Goal: Task Accomplishment & Management: Manage account settings

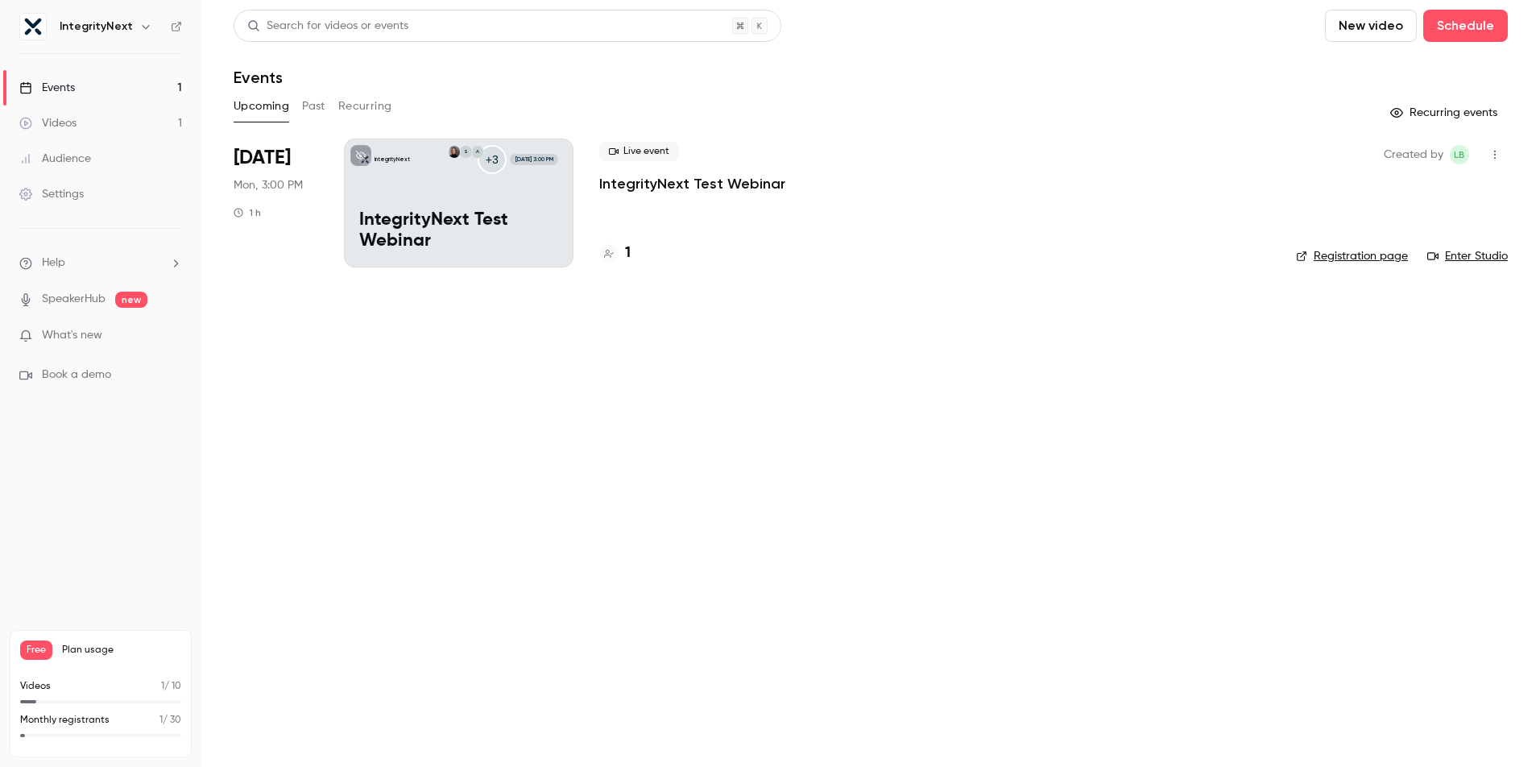
click at [490, 217] on p "IntegrityNext Test Webinar" at bounding box center [458, 231] width 199 height 42
click at [1462, 255] on link "Enter Studio" at bounding box center [1467, 256] width 81 height 16
click at [114, 334] on p "What's new" at bounding box center [87, 335] width 137 height 17
click at [1259, 395] on div at bounding box center [770, 383] width 1540 height 767
click at [561, 603] on main "Search for videos or events New video Schedule Events Upcoming Past Recurring R…" at bounding box center [870, 383] width 1339 height 767
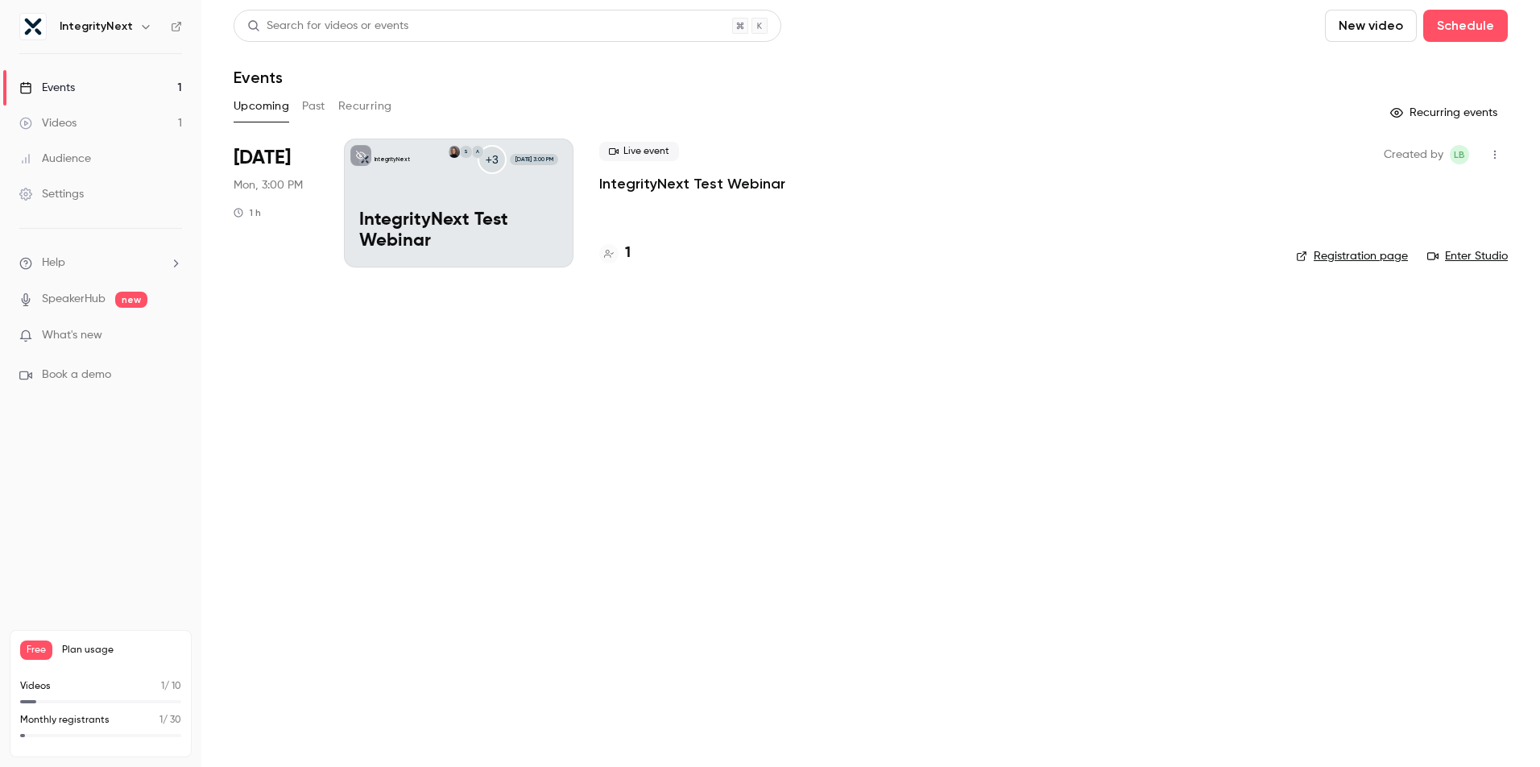
drag, startPoint x: 636, startPoint y: 468, endPoint x: 572, endPoint y: 445, distance: 67.5
click at [631, 467] on main "Search for videos or events New video Schedule Events Upcoming Past Recurring R…" at bounding box center [870, 383] width 1339 height 767
click at [60, 186] on div "Settings" at bounding box center [51, 194] width 64 height 16
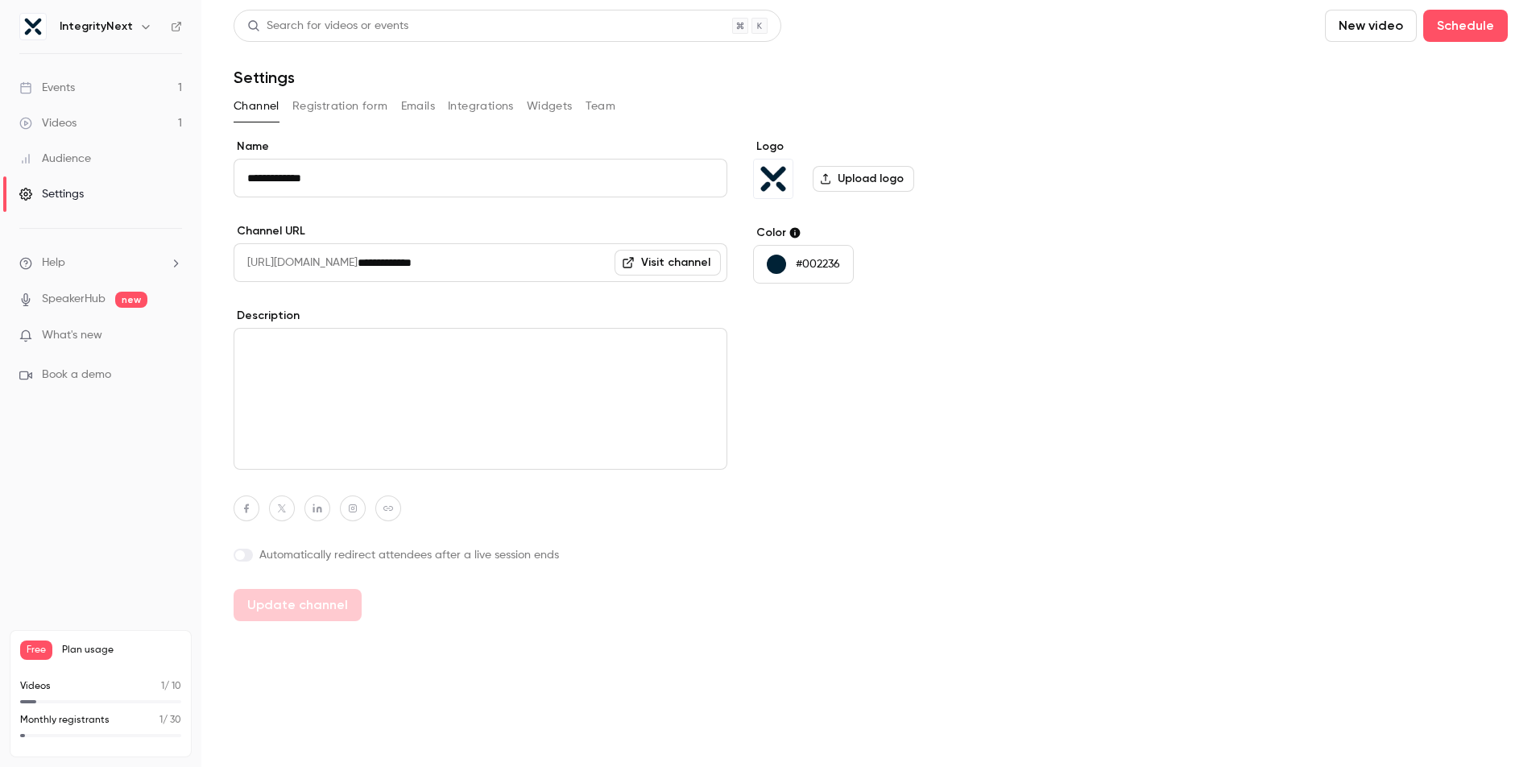
click at [586, 101] on button "Team" at bounding box center [601, 106] width 31 height 26
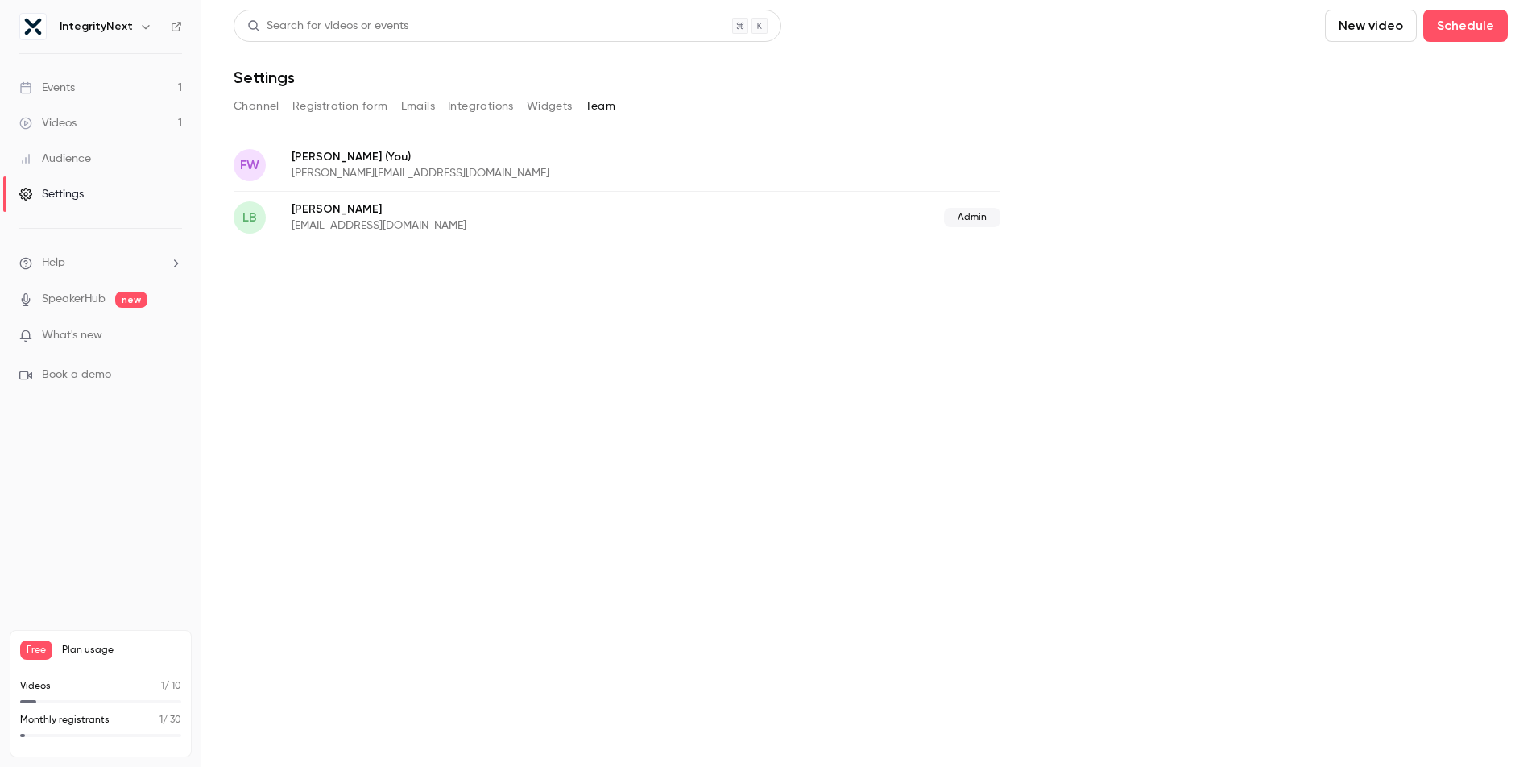
drag, startPoint x: 395, startPoint y: 342, endPoint x: 350, endPoint y: 193, distance: 155.7
click at [393, 340] on main "Search for videos or events New video Schedule Settings Channel Registration fo…" at bounding box center [870, 383] width 1339 height 767
click at [420, 106] on button "Emails" at bounding box center [418, 106] width 34 height 26
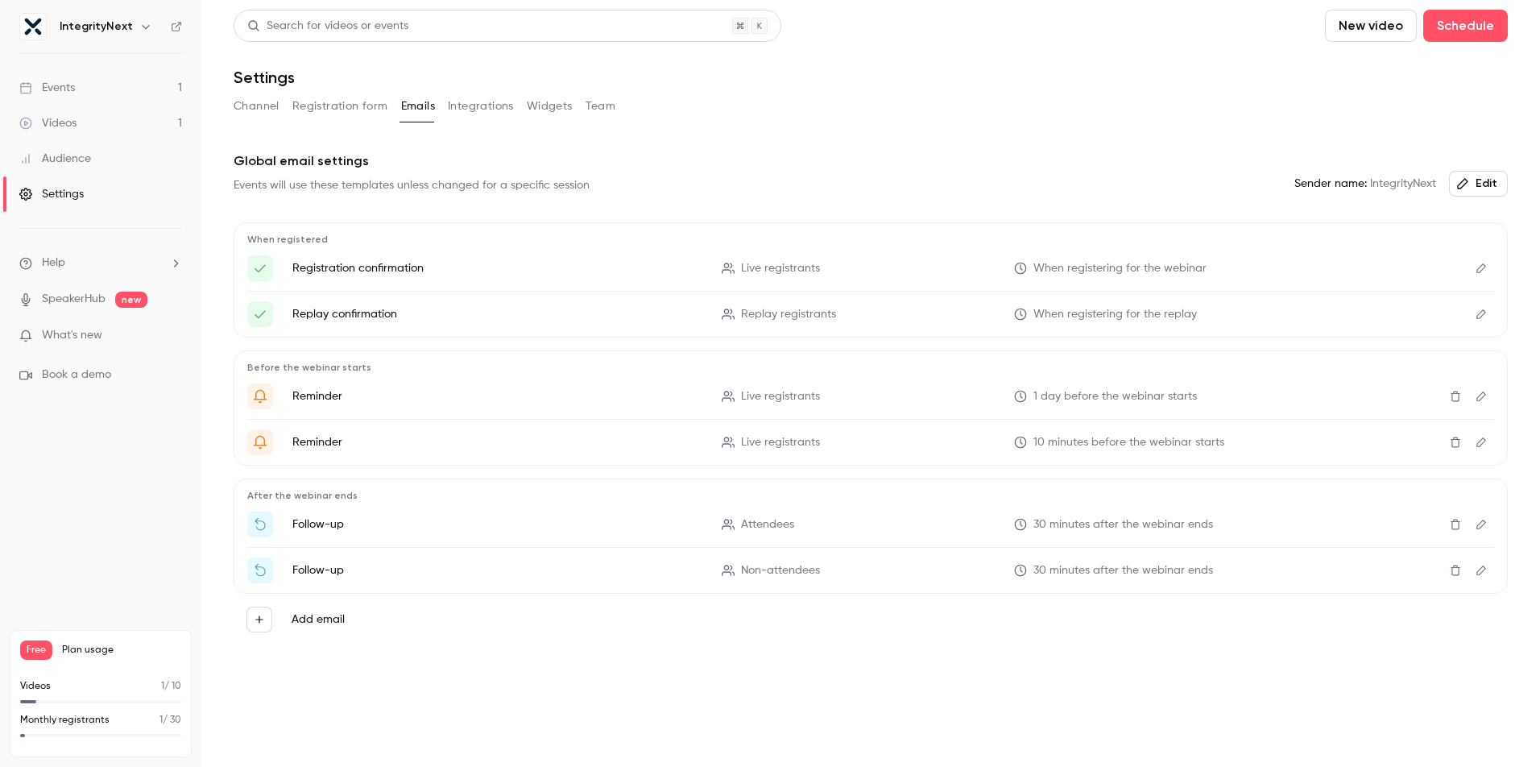
click at [463, 108] on button "Integrations" at bounding box center [481, 106] width 66 height 26
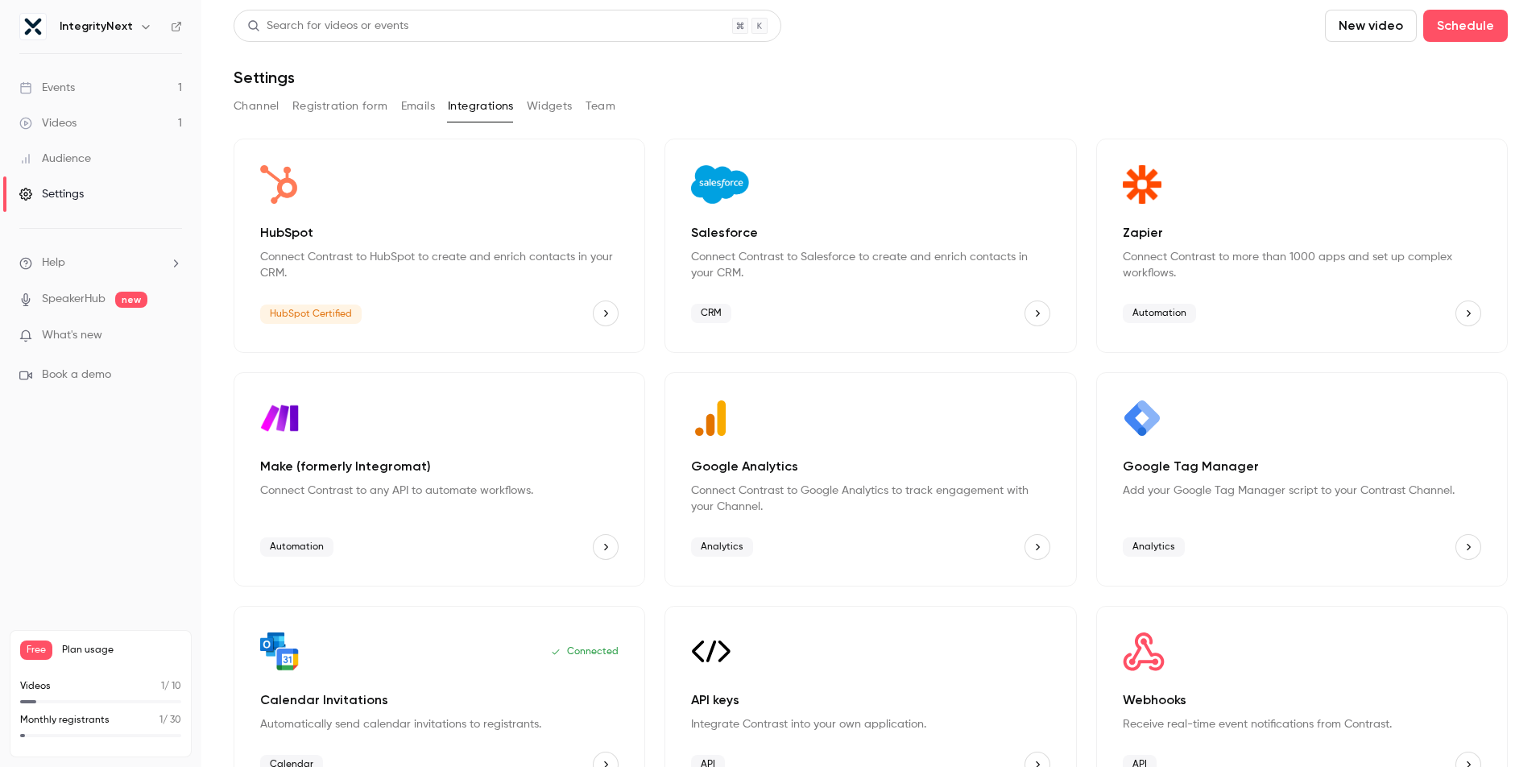
click at [541, 110] on button "Widgets" at bounding box center [550, 106] width 46 height 26
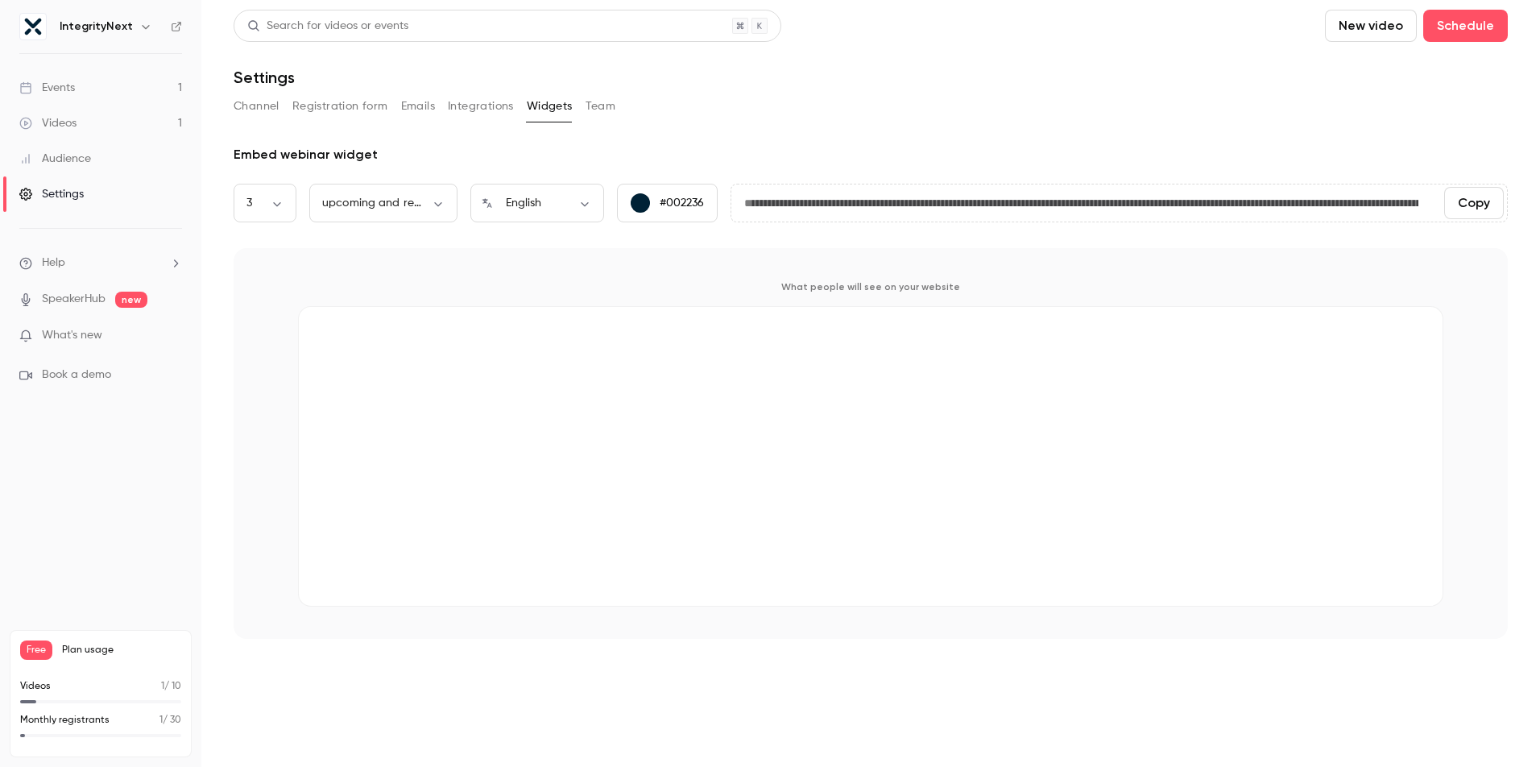
click at [679, 276] on div "What people will see on your website" at bounding box center [871, 443] width 1274 height 391
click at [391, 275] on div "What people will see on your website" at bounding box center [871, 443] width 1274 height 391
click at [269, 108] on button "Channel" at bounding box center [257, 106] width 46 height 26
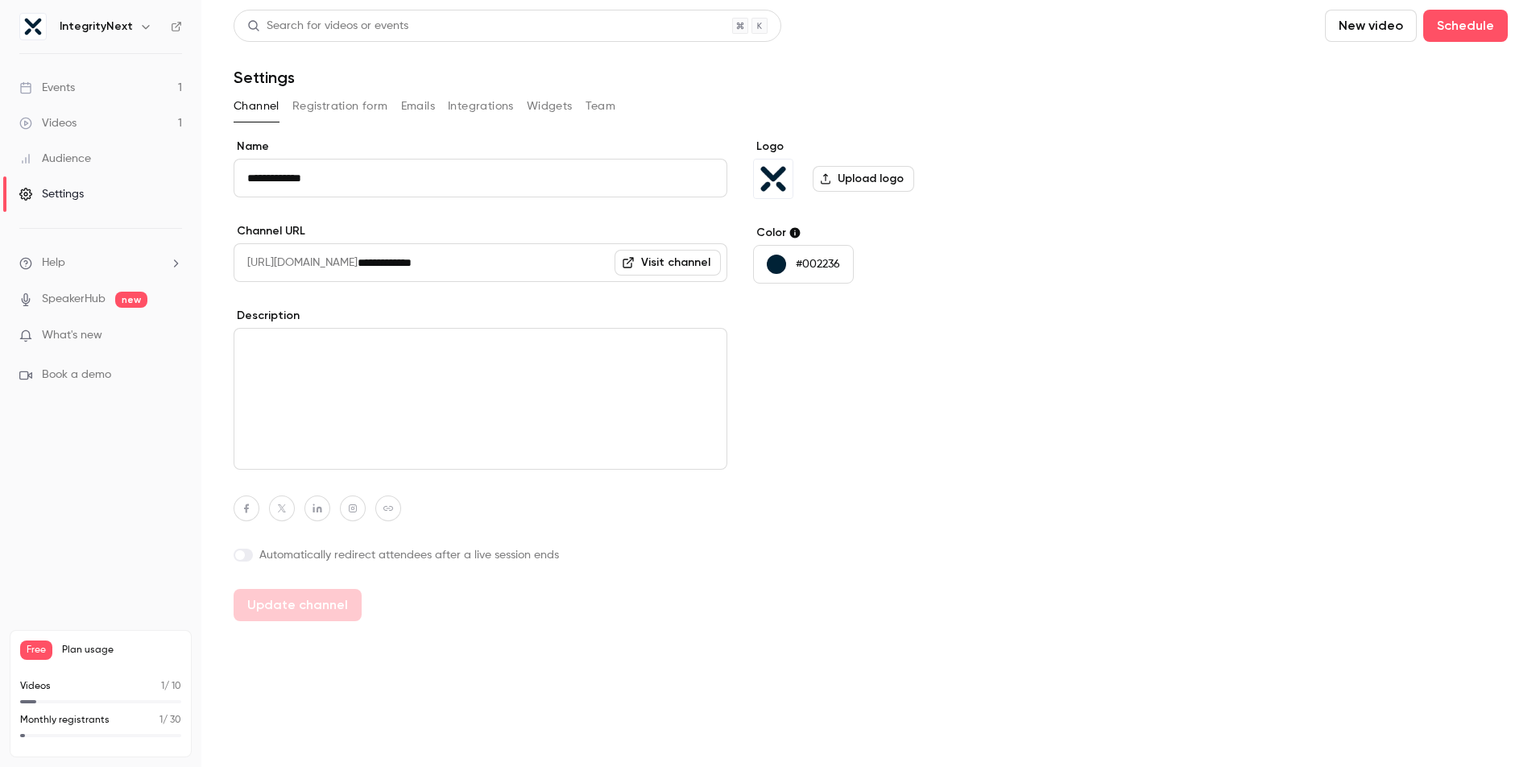
click at [343, 102] on button "Registration form" at bounding box center [340, 106] width 96 height 26
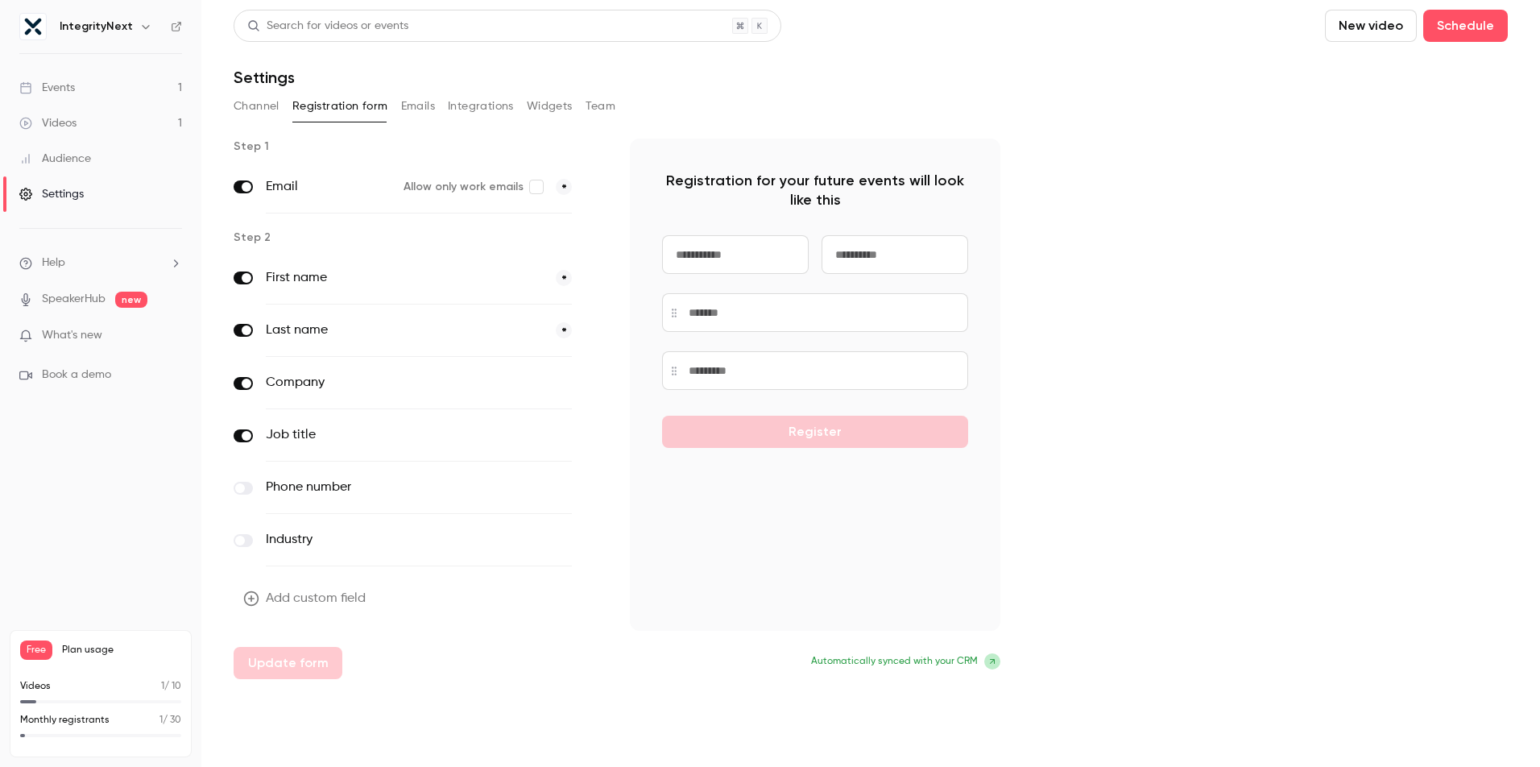
click at [412, 101] on button "Emails" at bounding box center [418, 106] width 34 height 26
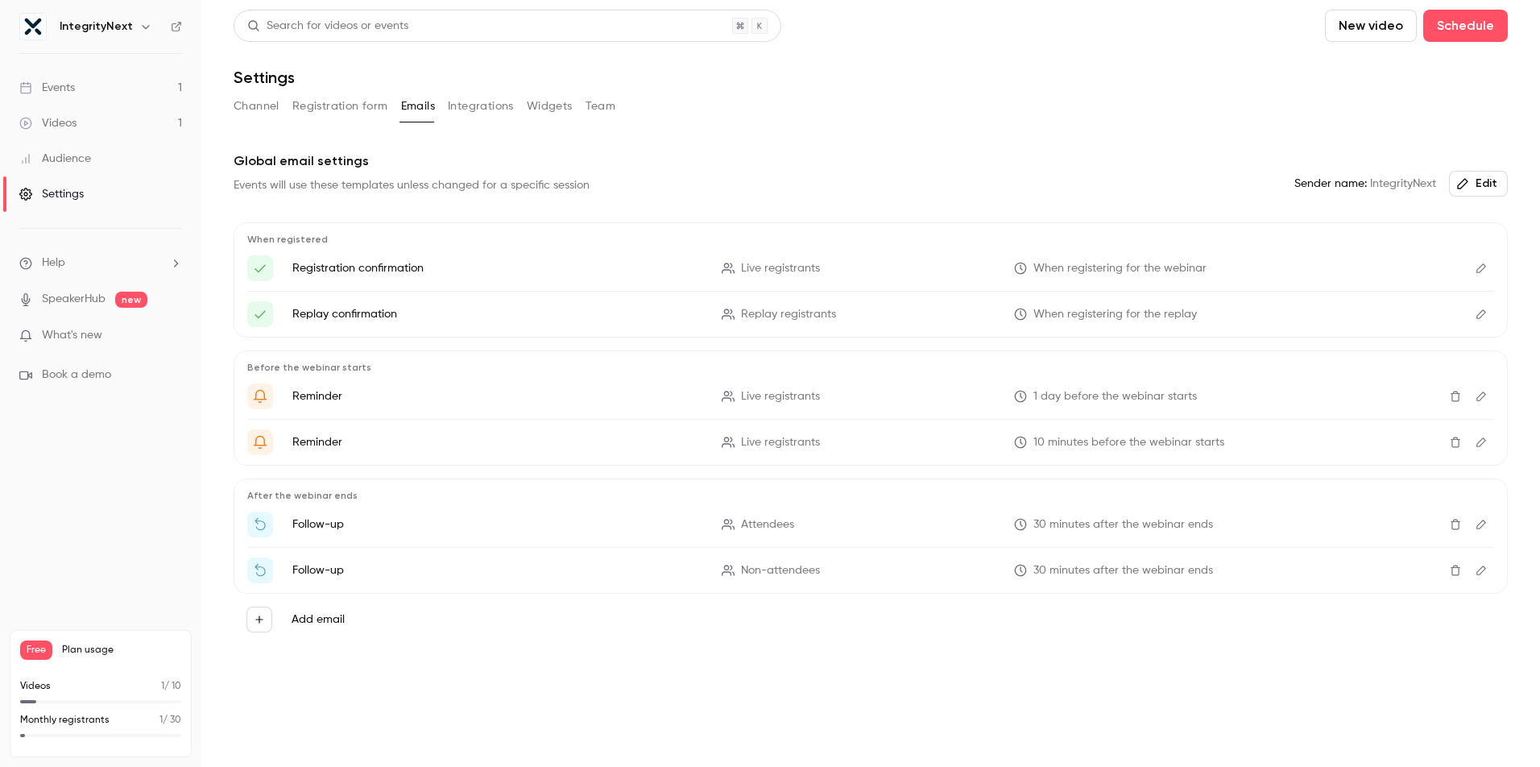
click at [245, 102] on button "Channel" at bounding box center [257, 106] width 46 height 26
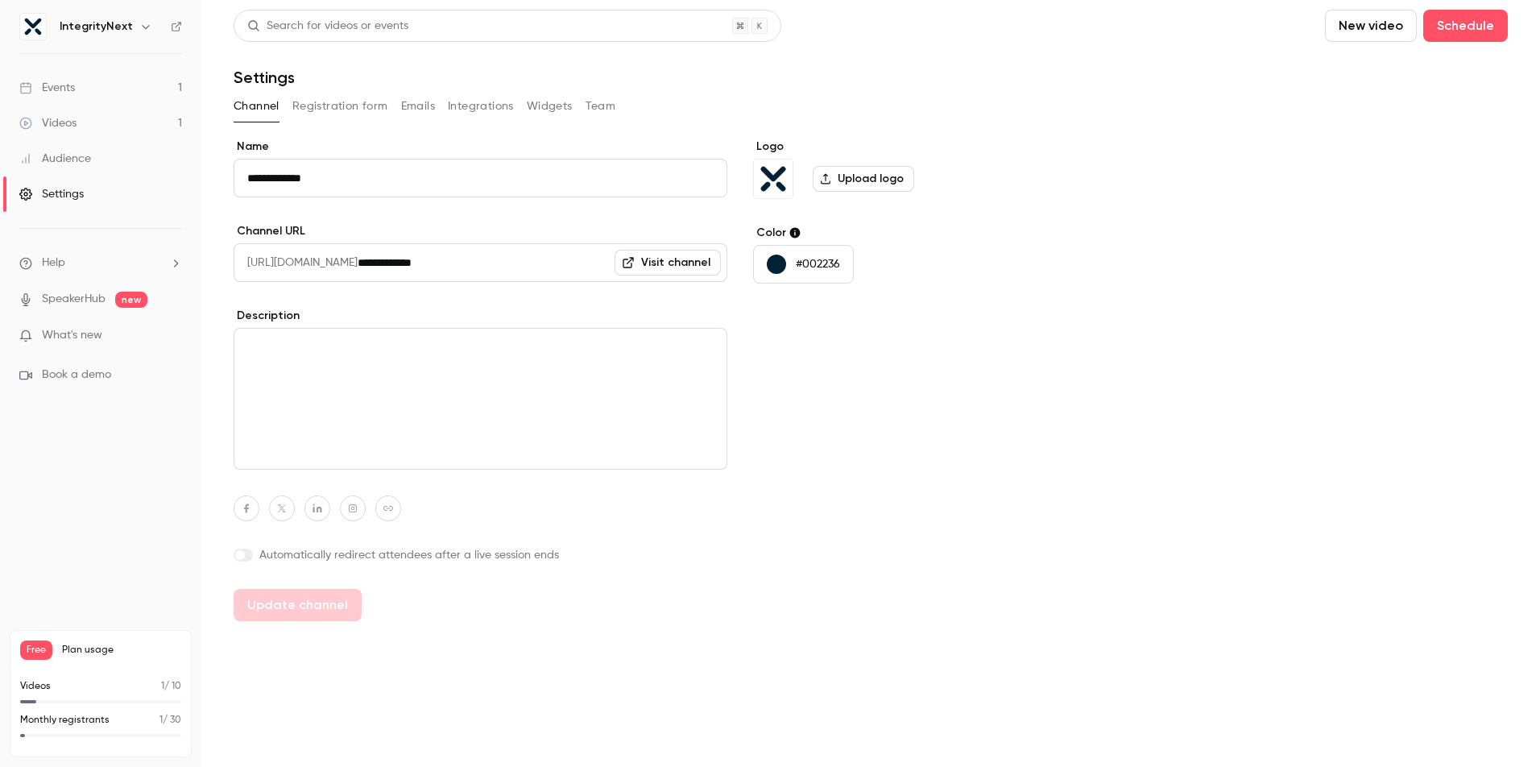
click at [329, 100] on button "Registration form" at bounding box center [340, 106] width 96 height 26
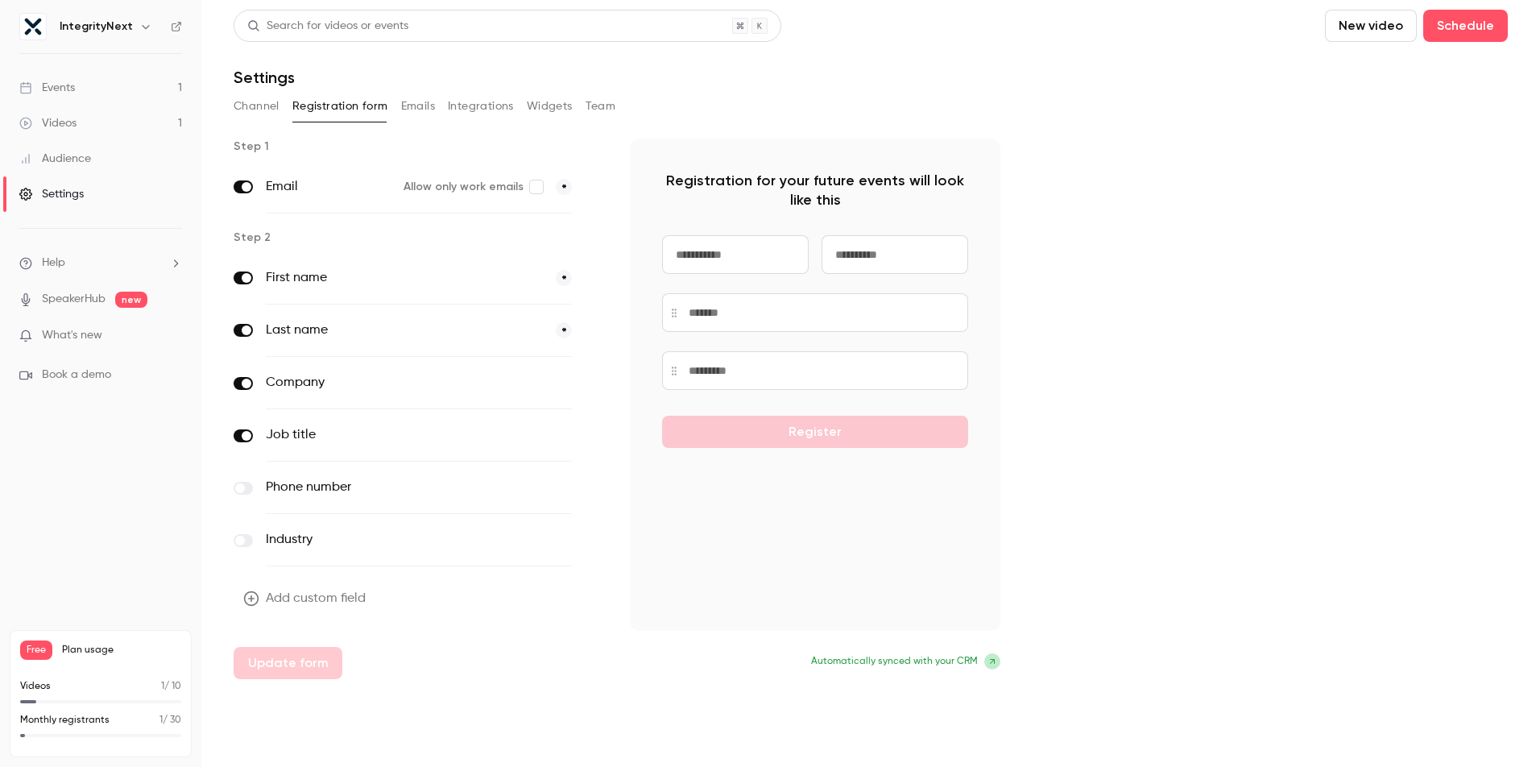
click at [72, 130] on div "Videos" at bounding box center [47, 123] width 57 height 16
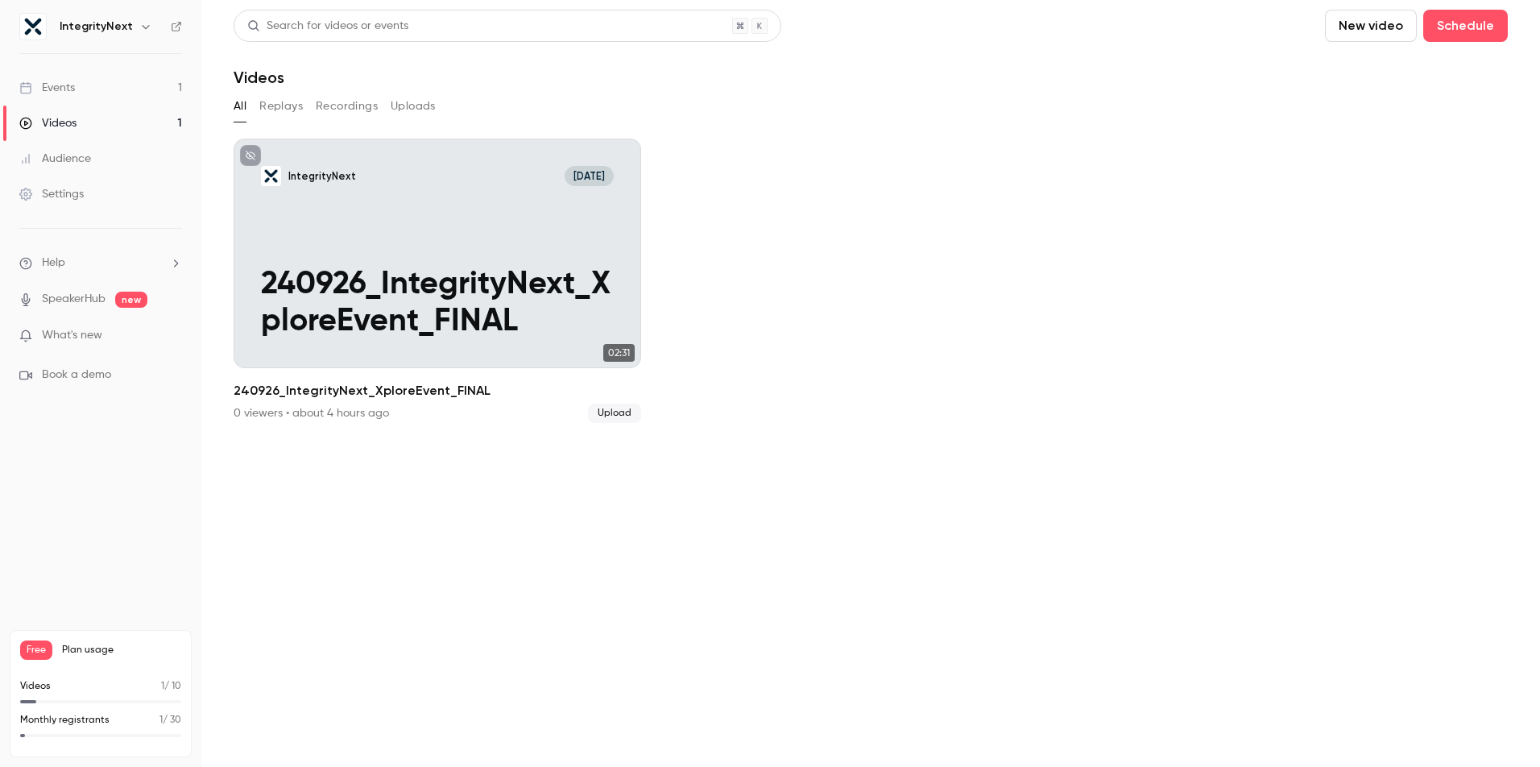
click at [89, 89] on link "Events 1" at bounding box center [100, 87] width 201 height 35
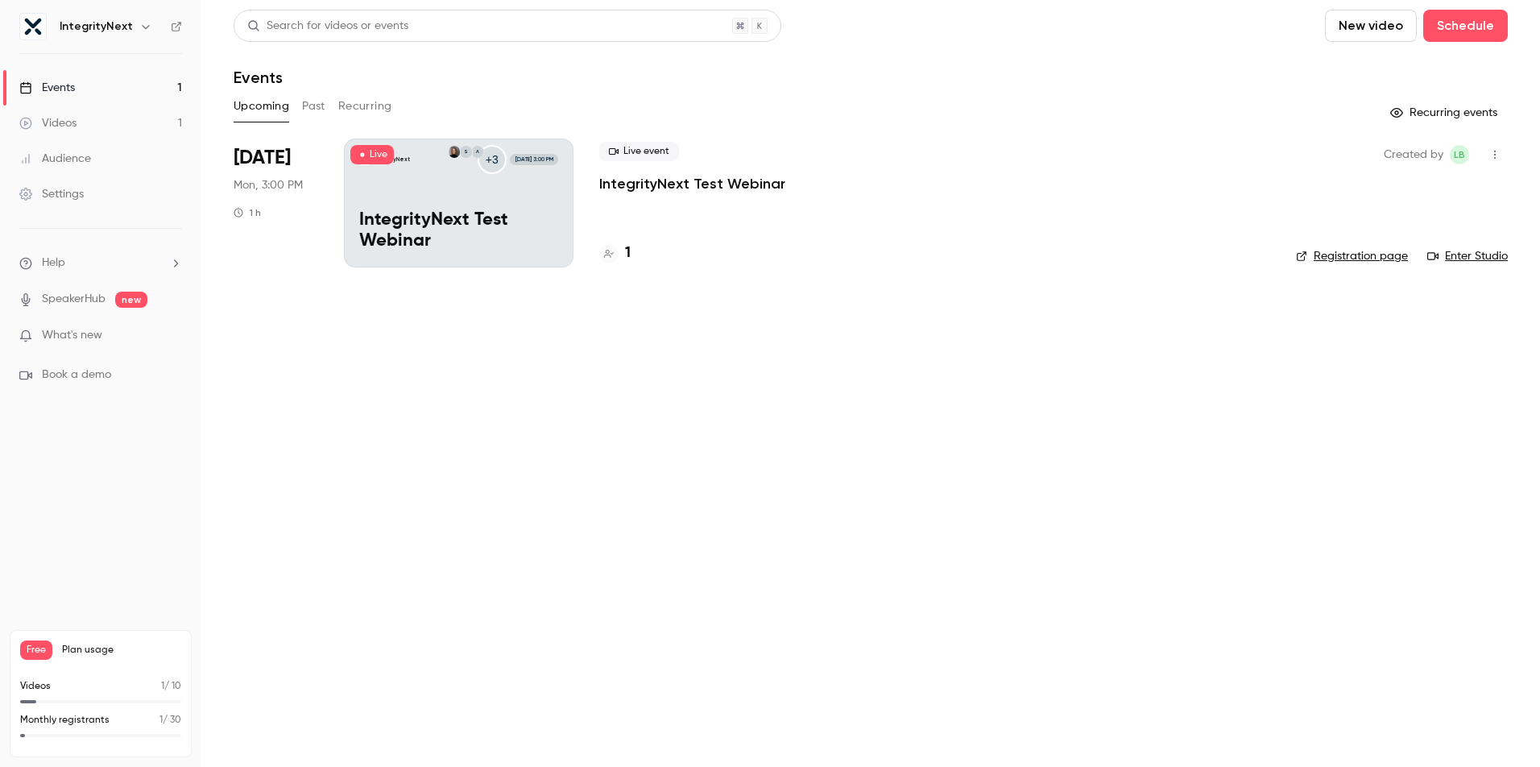
drag, startPoint x: 673, startPoint y: 458, endPoint x: 529, endPoint y: 299, distance: 215.0
click at [671, 449] on main "Search for videos or events New video Schedule Events Upcoming Past Recurring R…" at bounding box center [870, 383] width 1339 height 767
click at [388, 469] on main "Search for videos or events New video Schedule Events Upcoming Past Recurring R…" at bounding box center [870, 383] width 1339 height 767
drag, startPoint x: 363, startPoint y: 363, endPoint x: 333, endPoint y: 310, distance: 60.9
click at [363, 362] on main "Search for videos or events New video Schedule Events Upcoming Past Recurring R…" at bounding box center [870, 383] width 1339 height 767
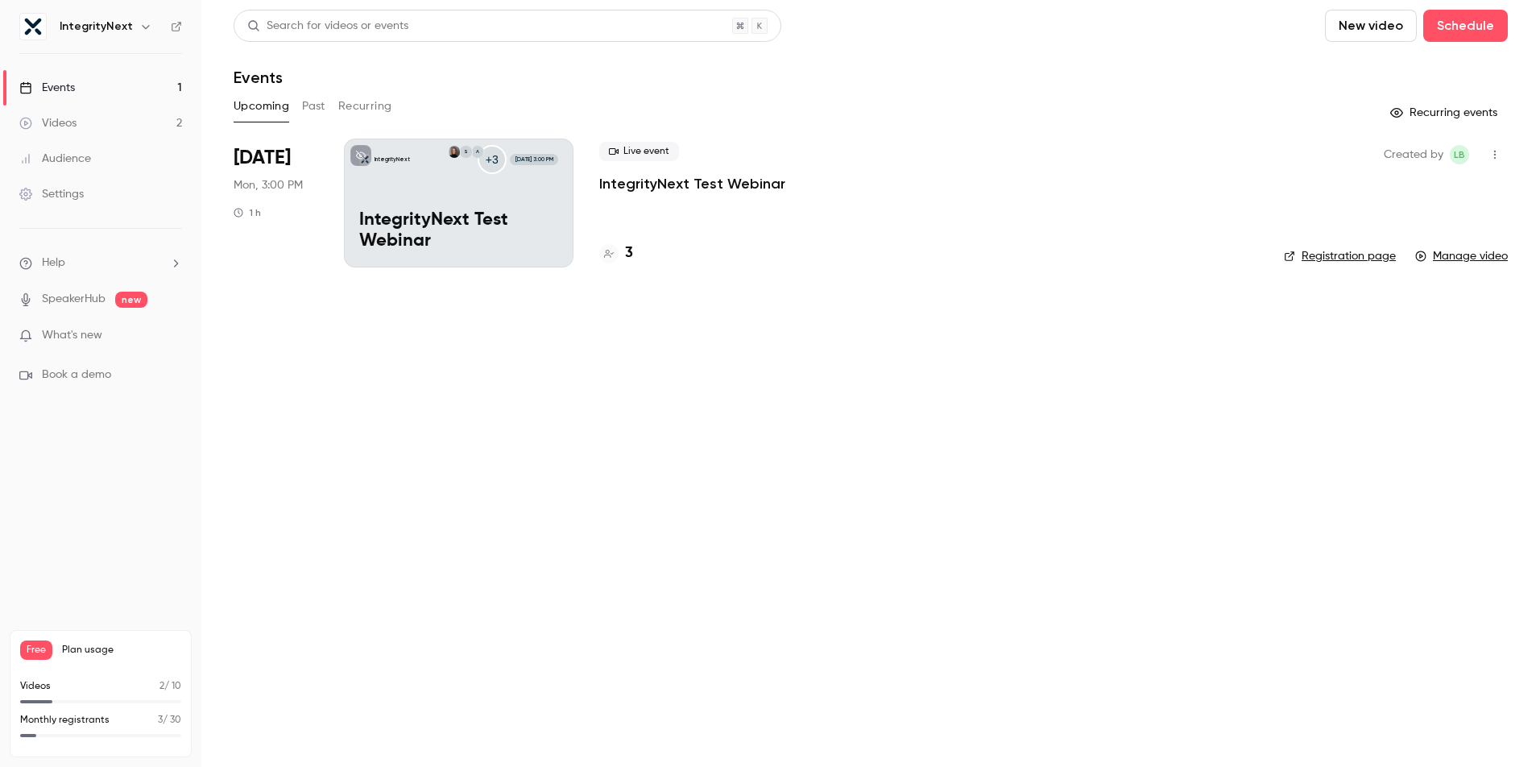
click at [72, 124] on div "Videos" at bounding box center [47, 123] width 57 height 16
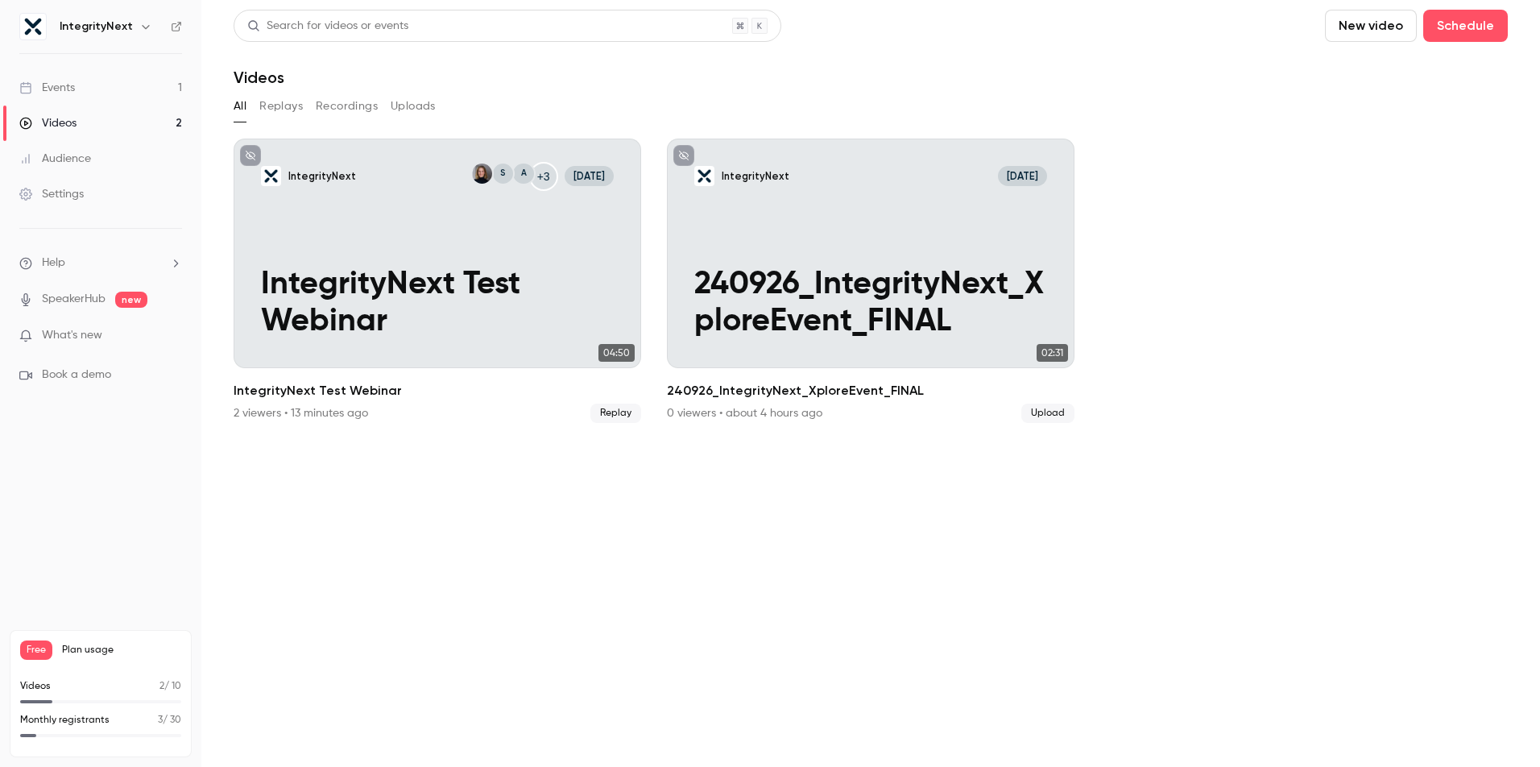
click at [511, 550] on section "Search for videos or events New video Schedule Videos All Replays Recordings Up…" at bounding box center [871, 384] width 1274 height 748
click at [49, 196] on div "Settings" at bounding box center [51, 194] width 64 height 16
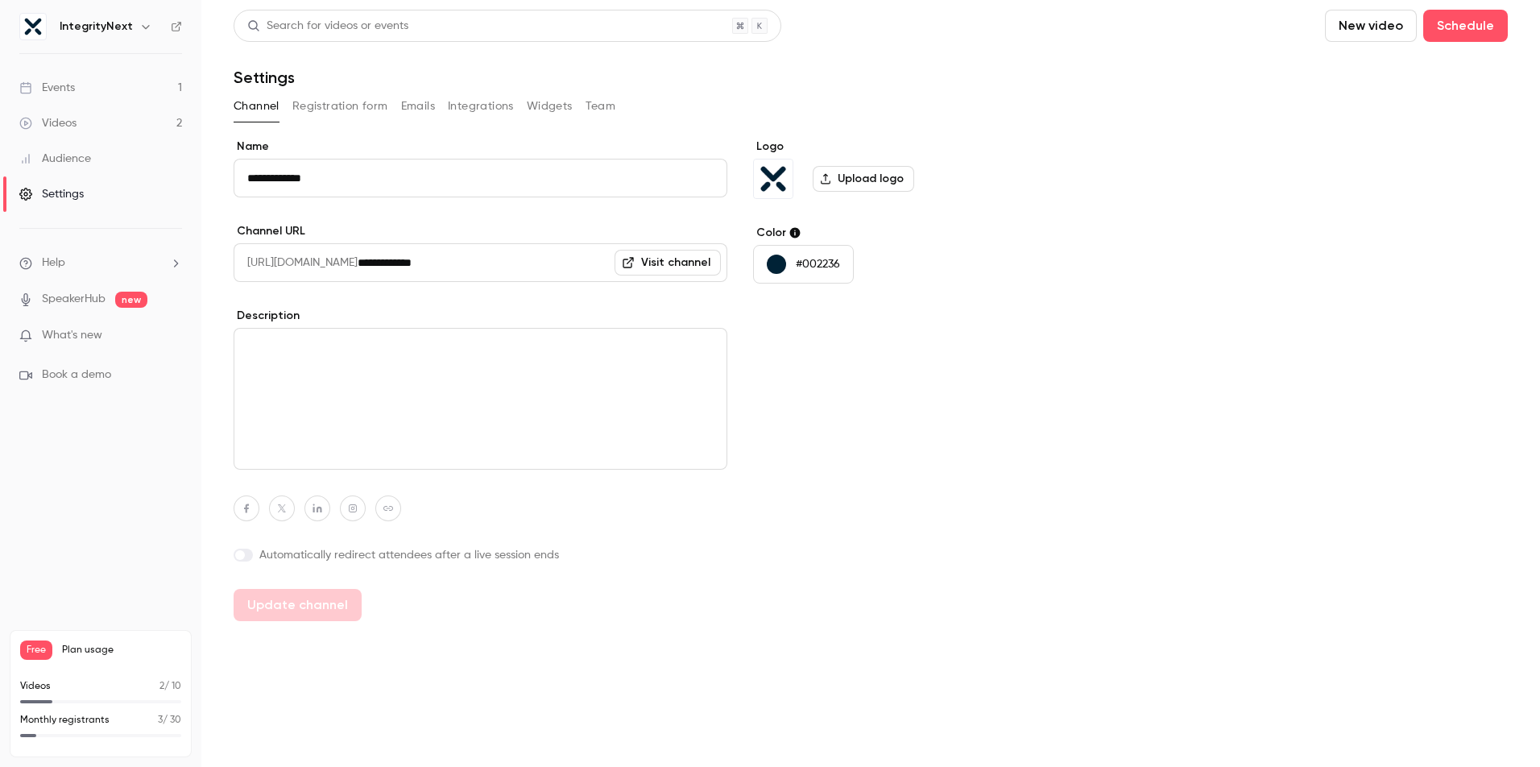
click at [361, 104] on button "Registration form" at bounding box center [340, 106] width 96 height 26
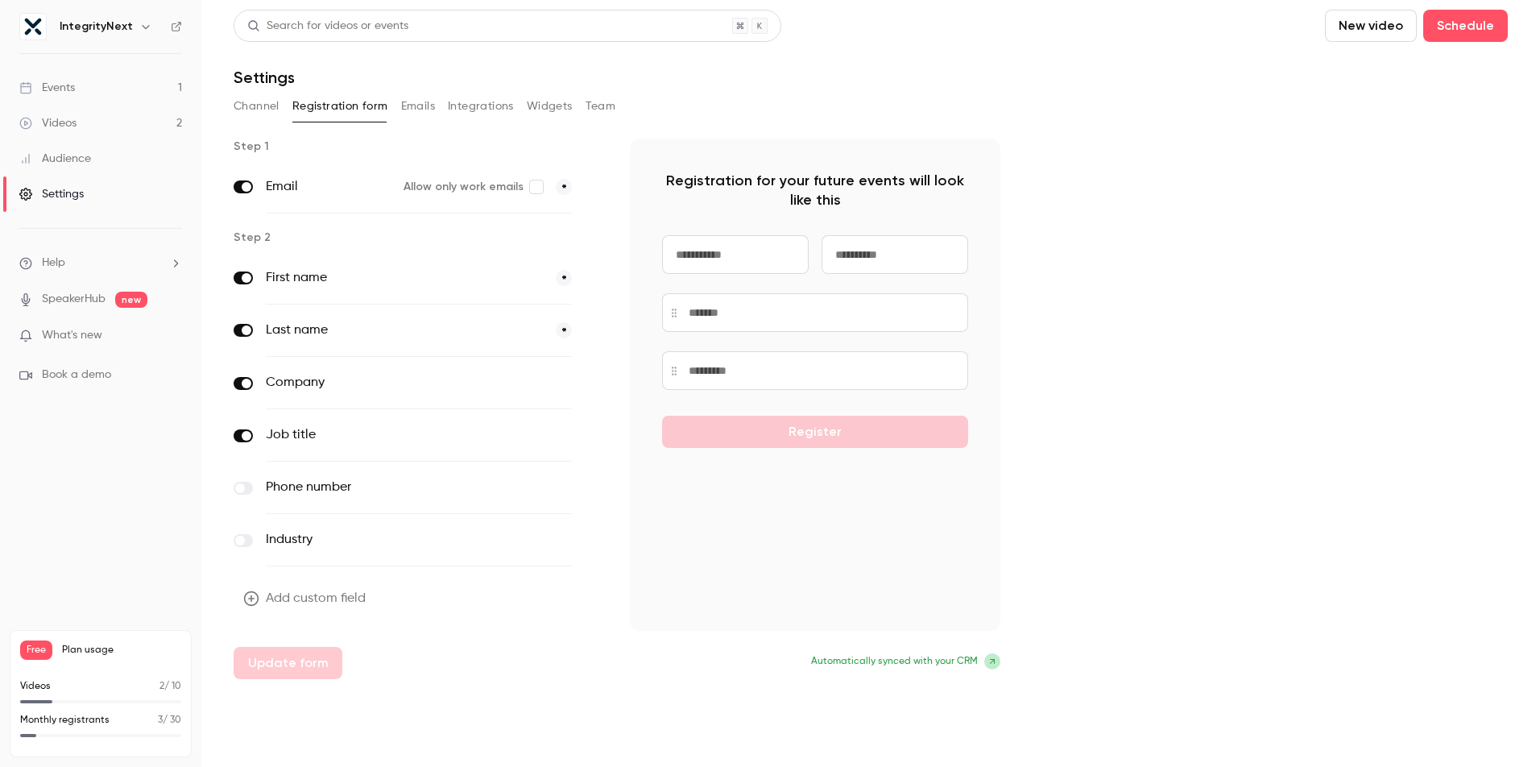
click at [402, 104] on button "Emails" at bounding box center [418, 106] width 34 height 26
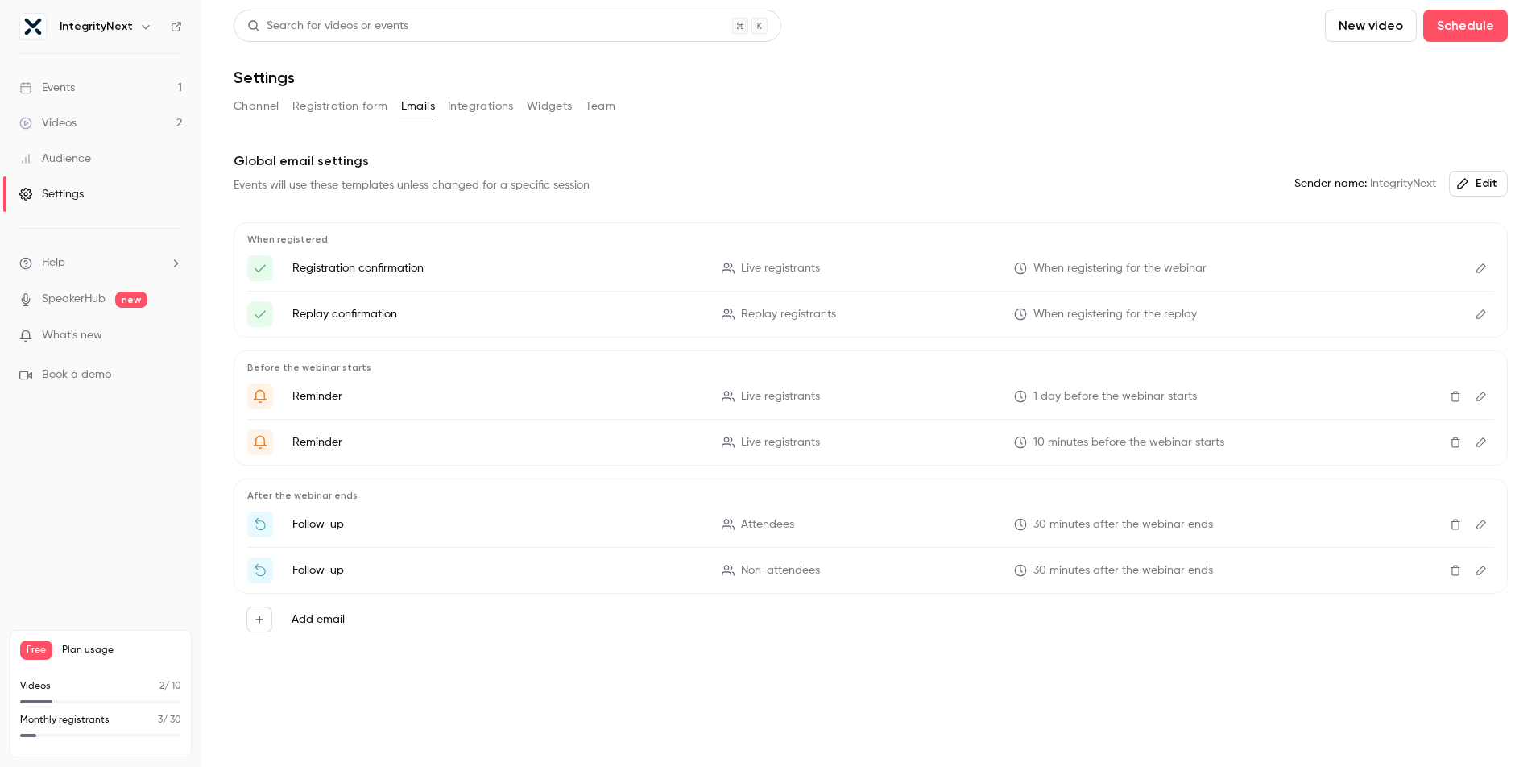
click at [466, 108] on button "Integrations" at bounding box center [481, 106] width 66 height 26
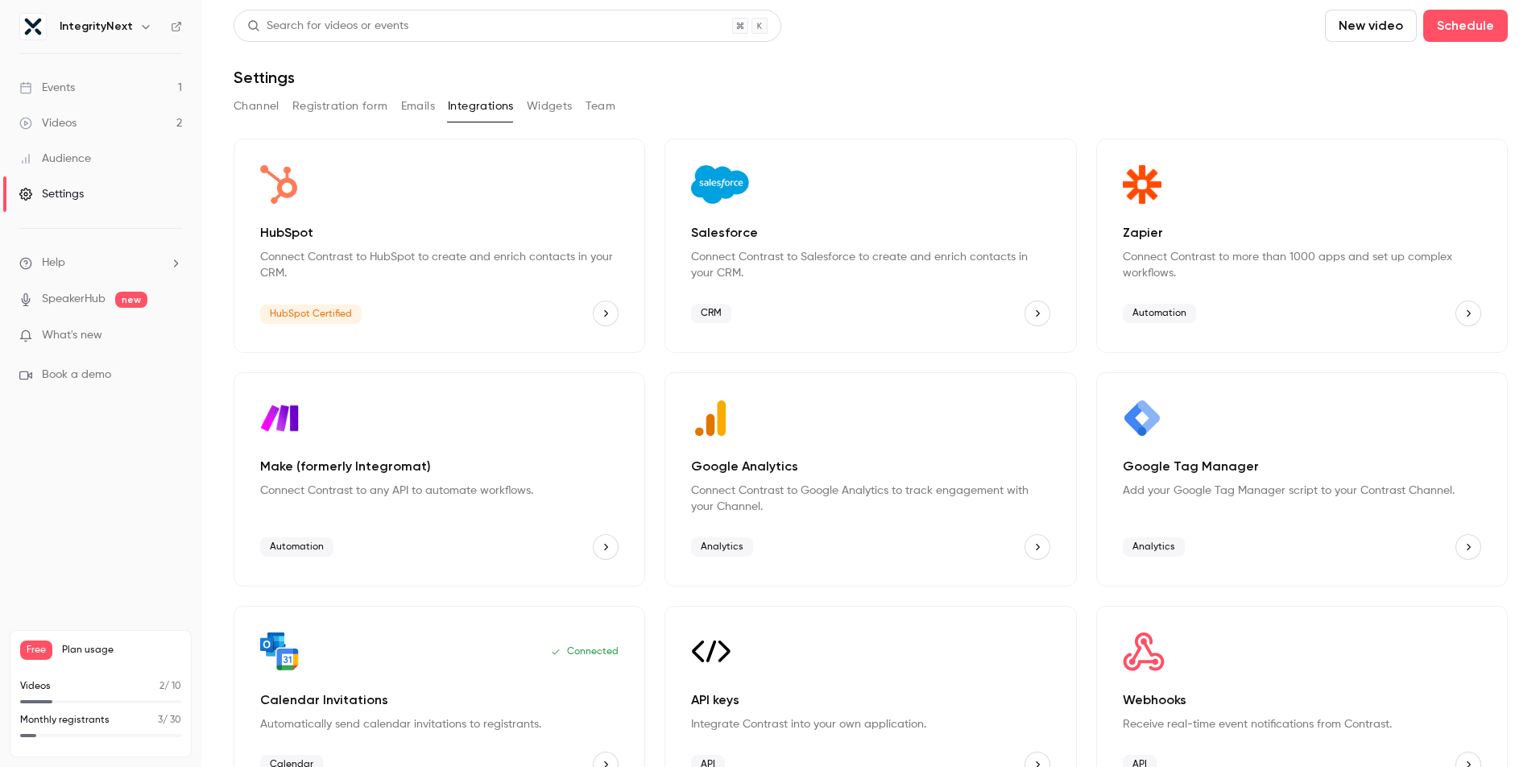
click at [245, 111] on button "Channel" at bounding box center [257, 106] width 46 height 26
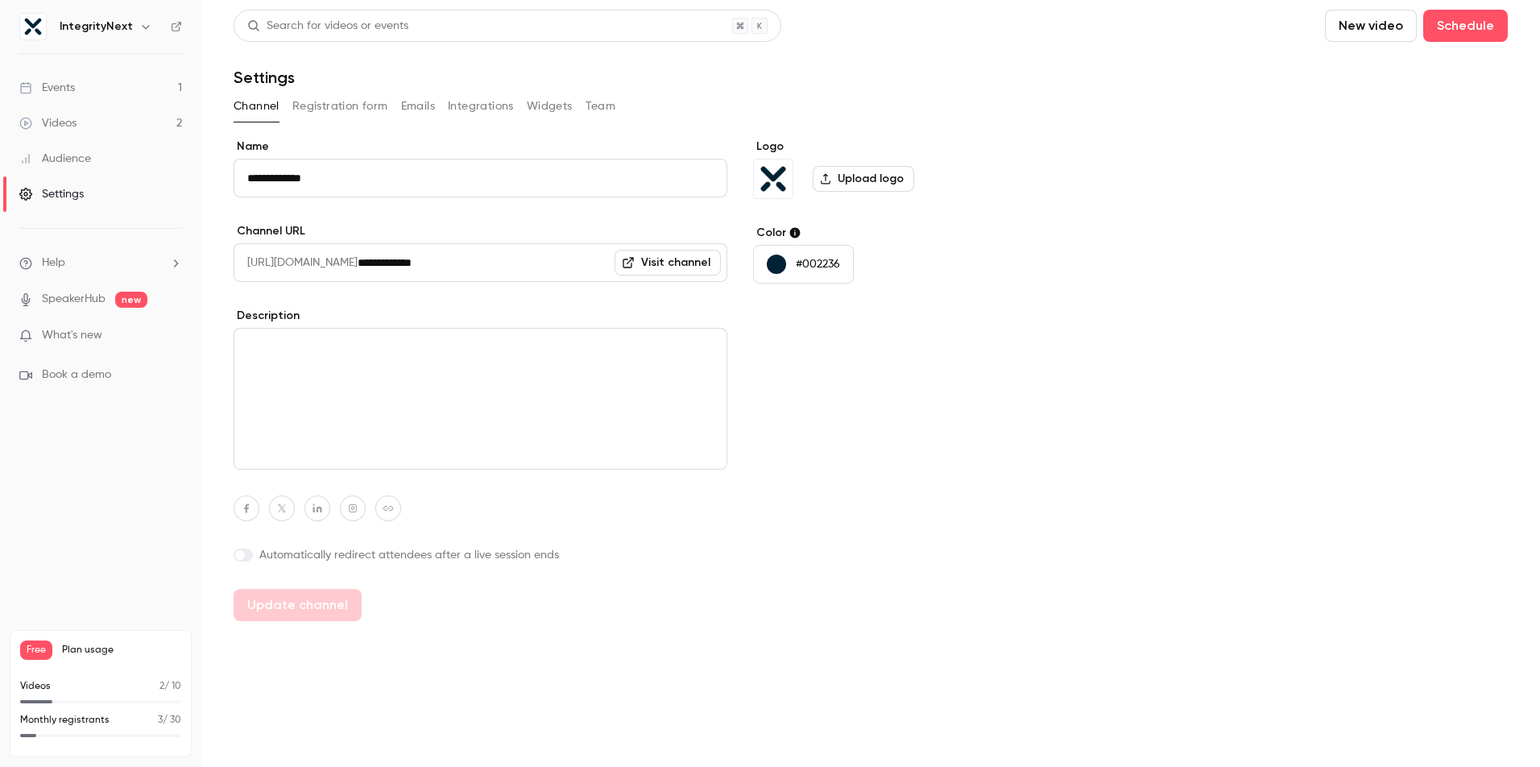
click at [113, 88] on link "Events 1" at bounding box center [100, 87] width 201 height 35
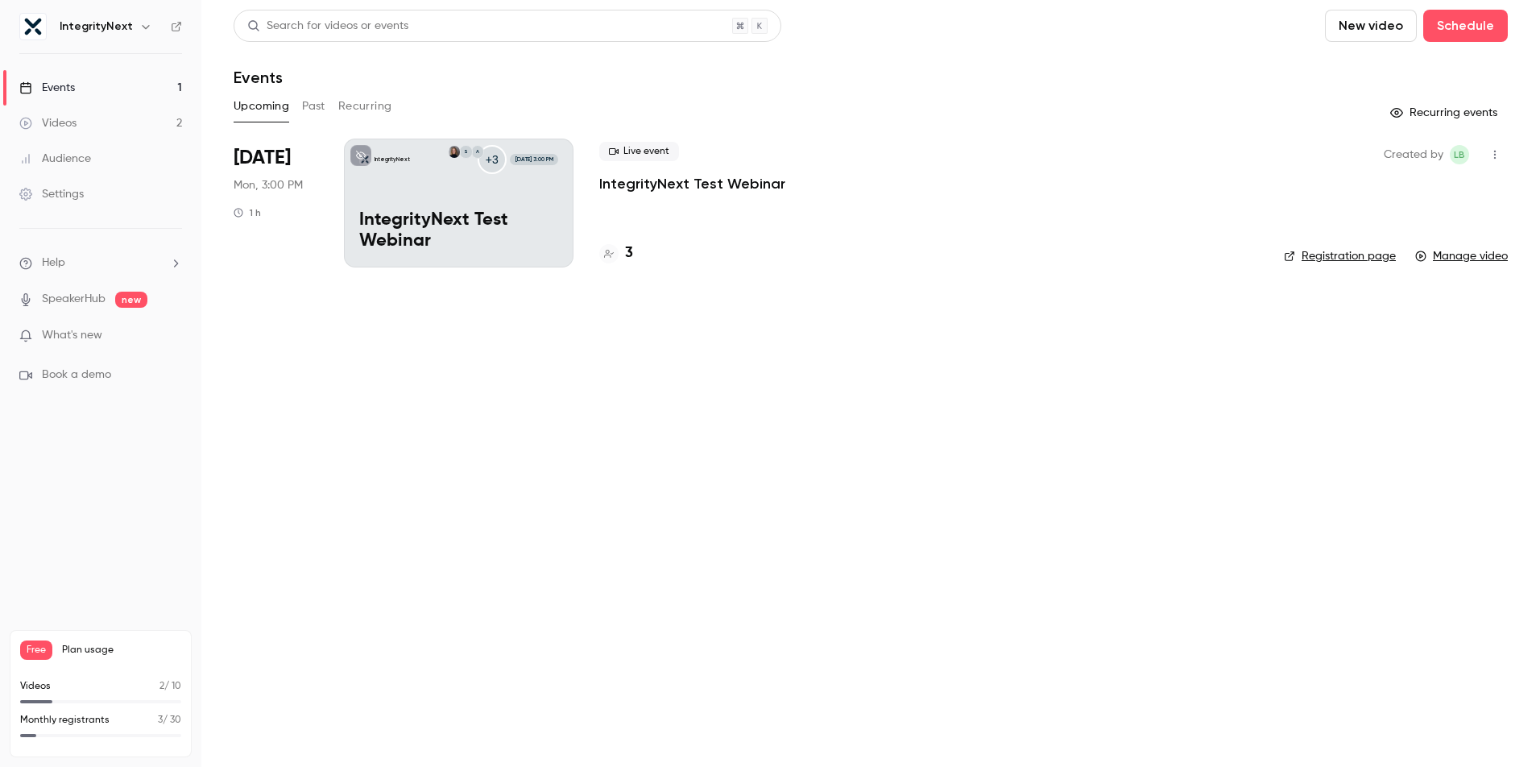
click at [557, 410] on main "Search for videos or events New video Schedule Events Upcoming Past Recurring R…" at bounding box center [870, 383] width 1339 height 767
click at [1481, 34] on button "Schedule" at bounding box center [1465, 26] width 85 height 32
click at [1398, 73] on div "One time event" at bounding box center [1433, 70] width 122 height 16
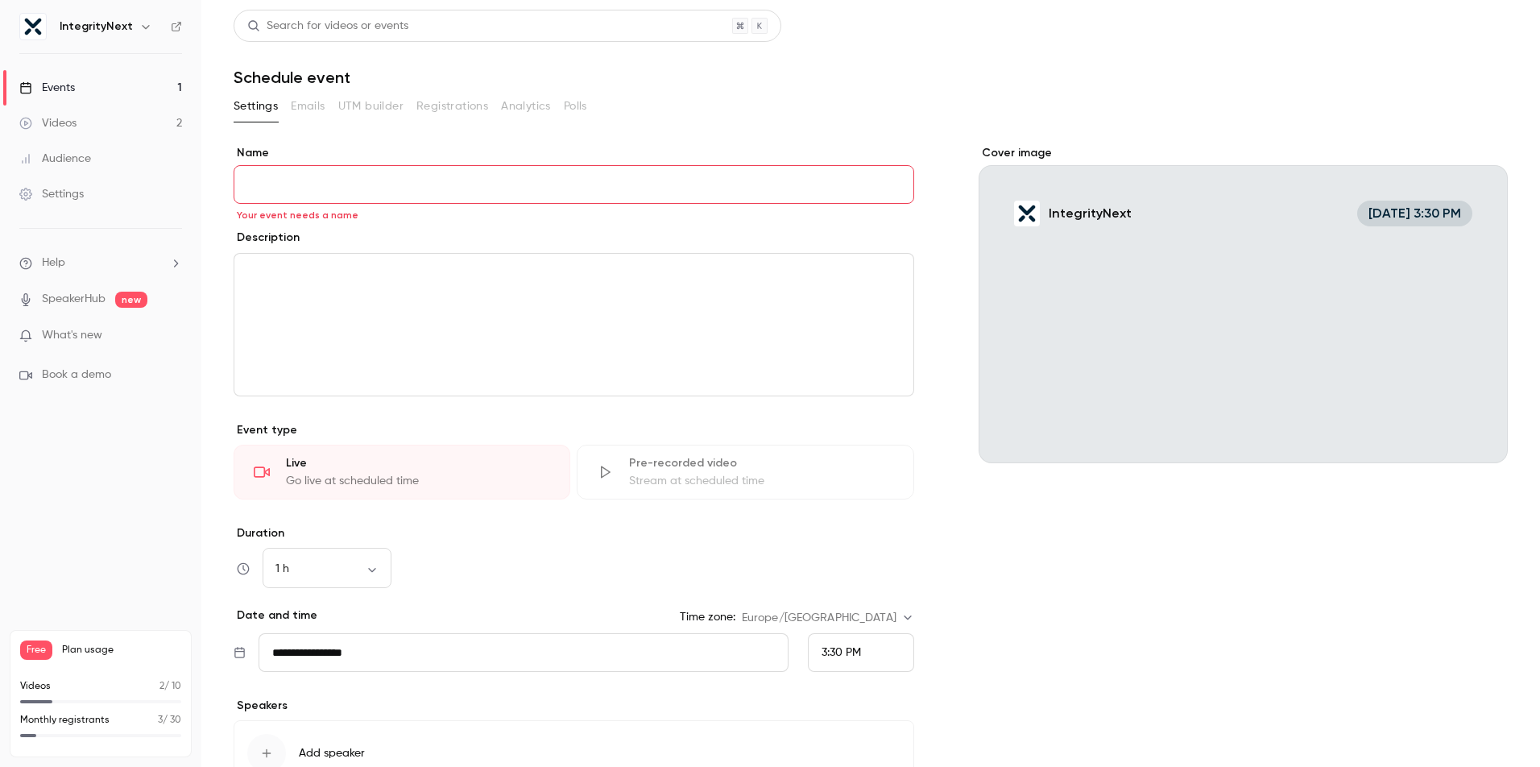
click at [292, 182] on input "Name" at bounding box center [574, 184] width 681 height 39
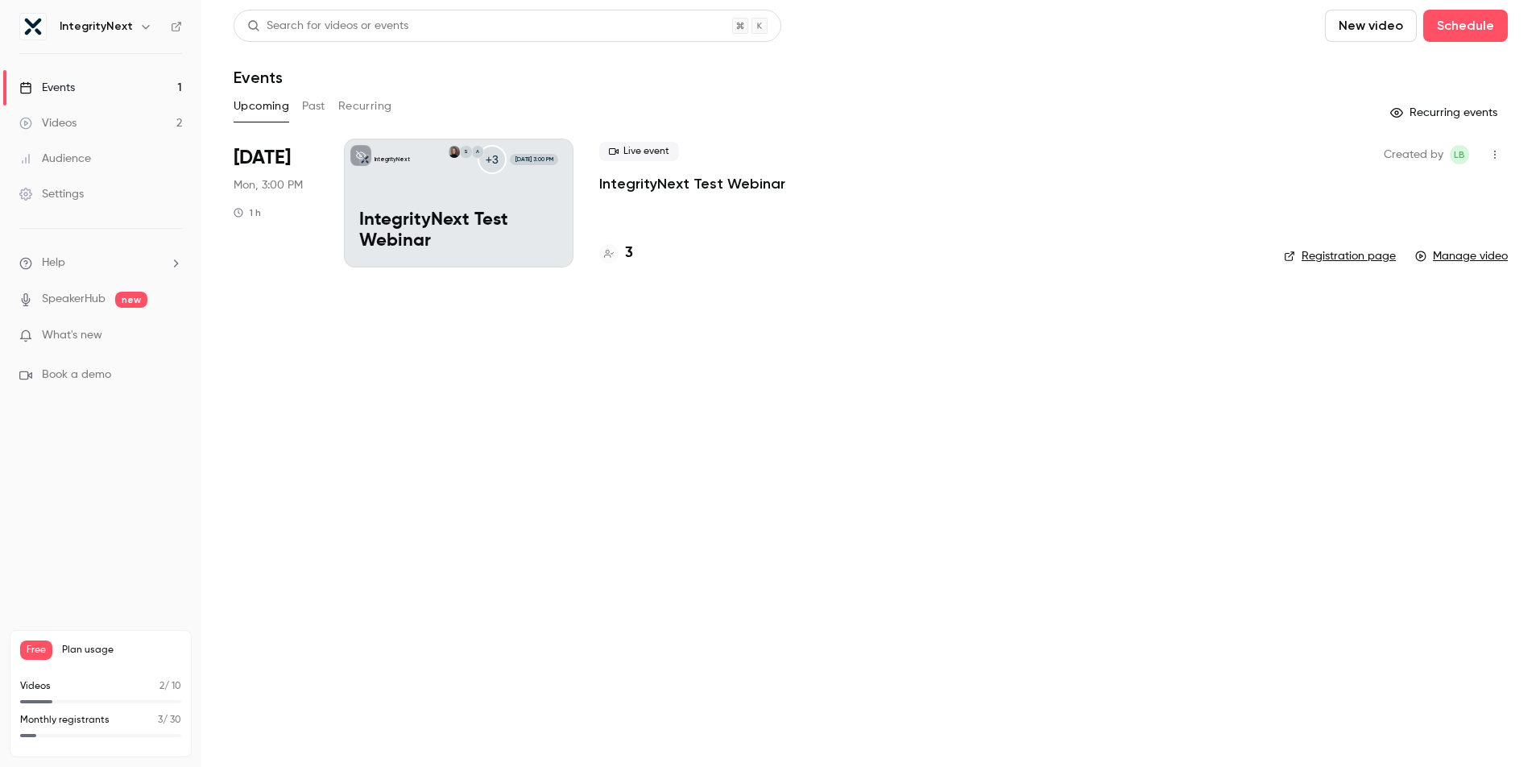
click at [588, 561] on main "Search for videos or events New video Schedule Events Upcoming Past Recurring R…" at bounding box center [870, 383] width 1339 height 767
click at [671, 184] on p "IntegrityNext Test Webinar" at bounding box center [692, 183] width 186 height 19
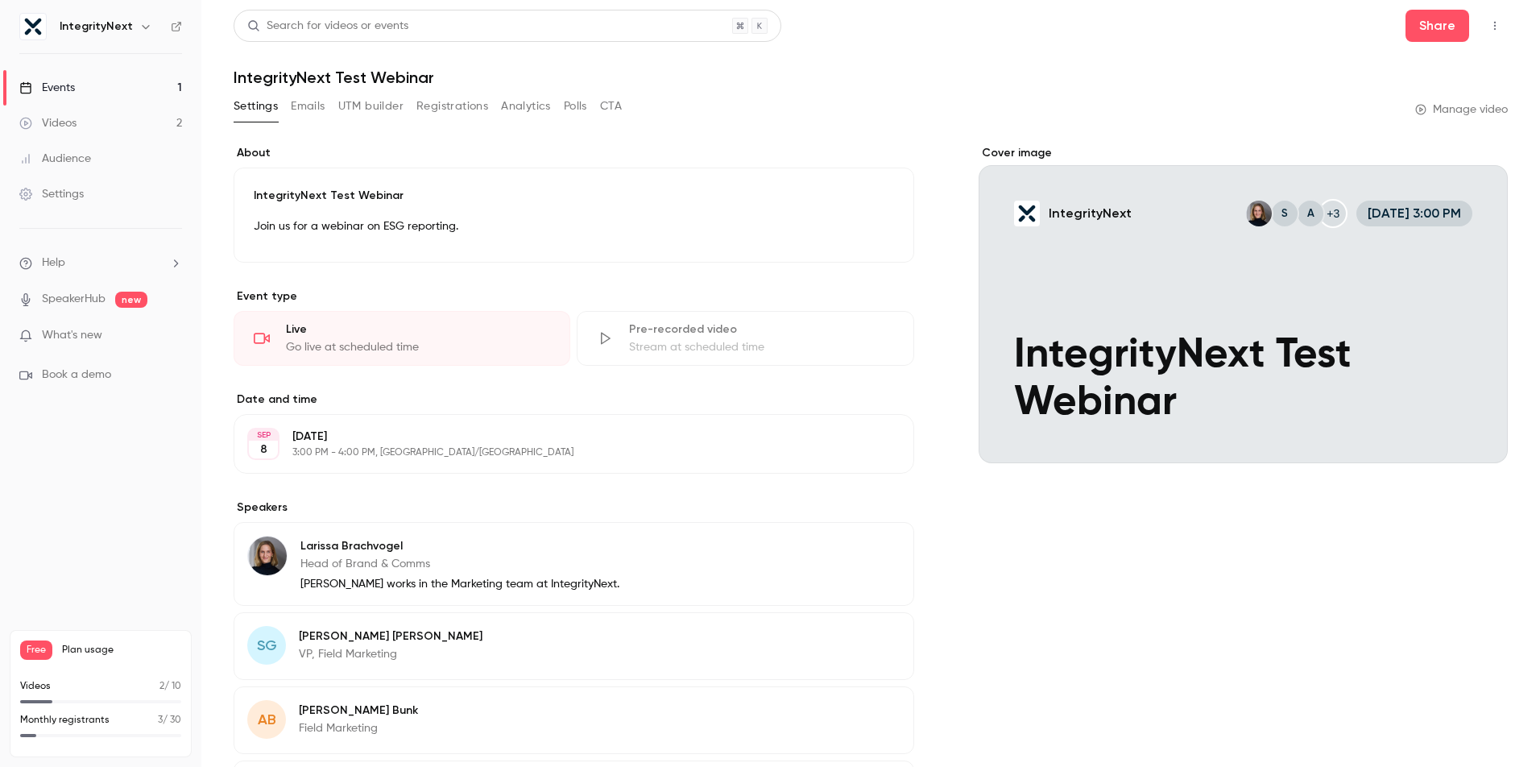
drag, startPoint x: 507, startPoint y: 391, endPoint x: 610, endPoint y: 367, distance: 104.9
click at [508, 391] on div "**********" at bounding box center [574, 622] width 681 height 955
click at [536, 103] on button "Analytics" at bounding box center [526, 106] width 50 height 26
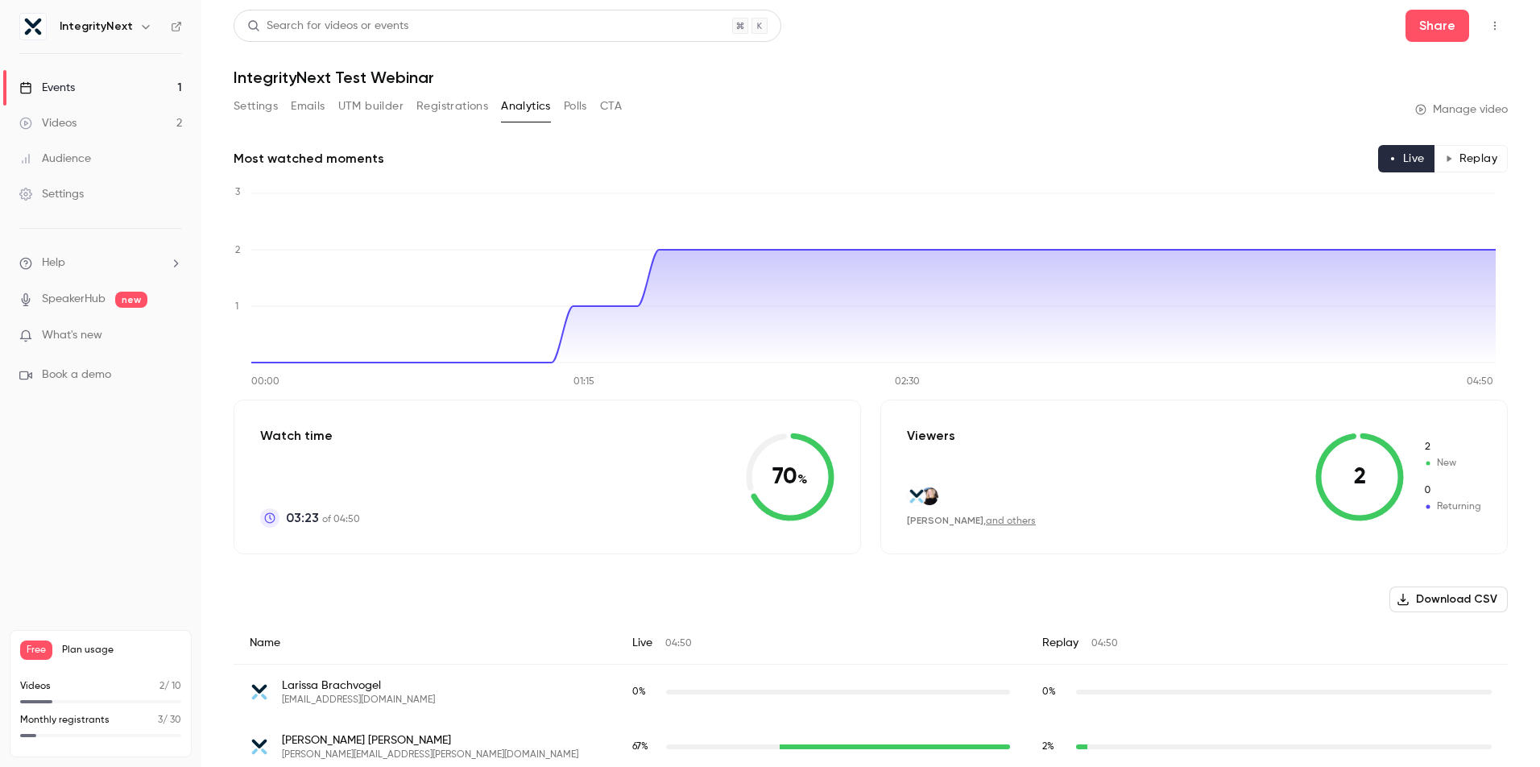
click at [584, 104] on button "Polls" at bounding box center [575, 106] width 23 height 26
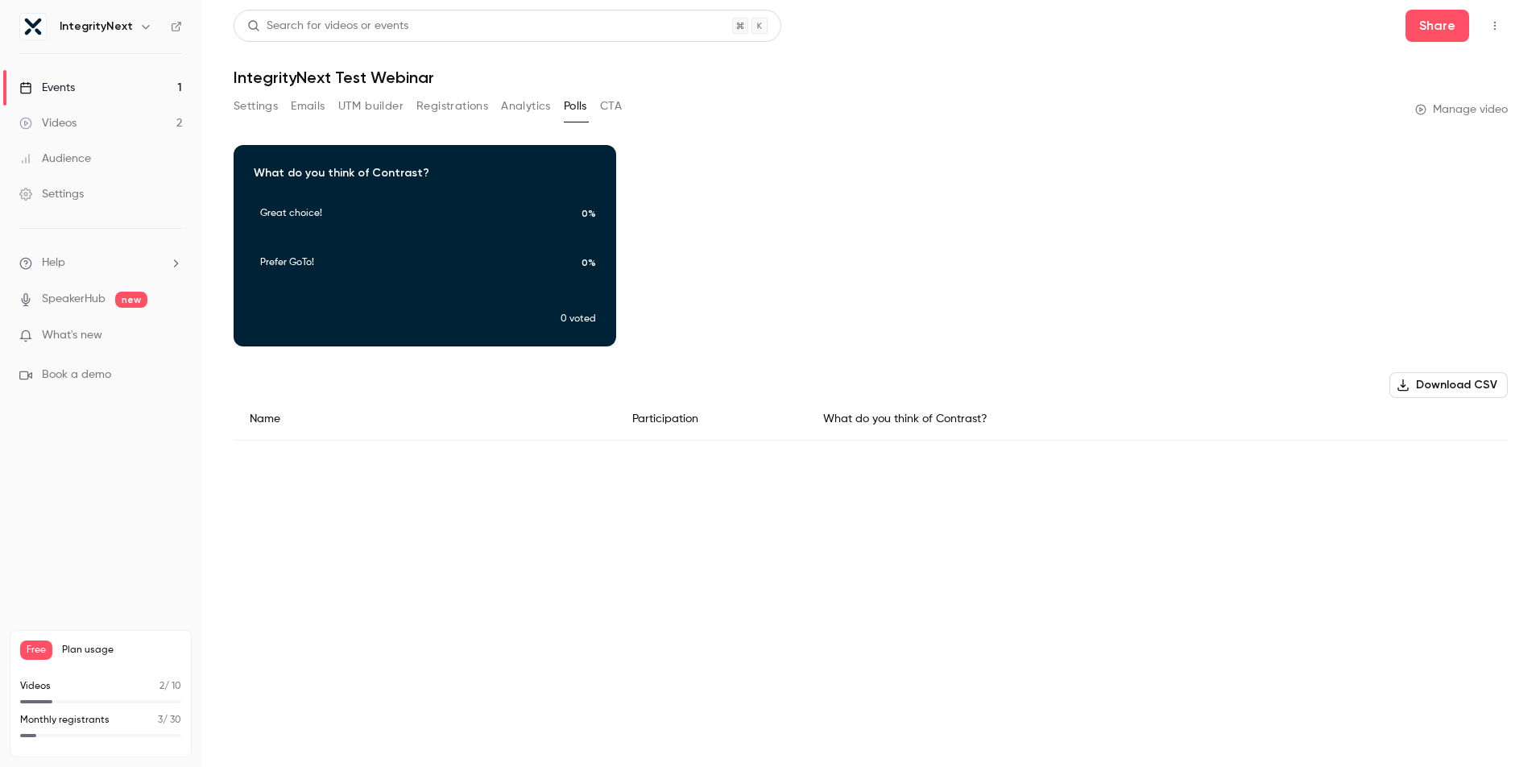
click at [617, 106] on button "CTA" at bounding box center [611, 106] width 22 height 26
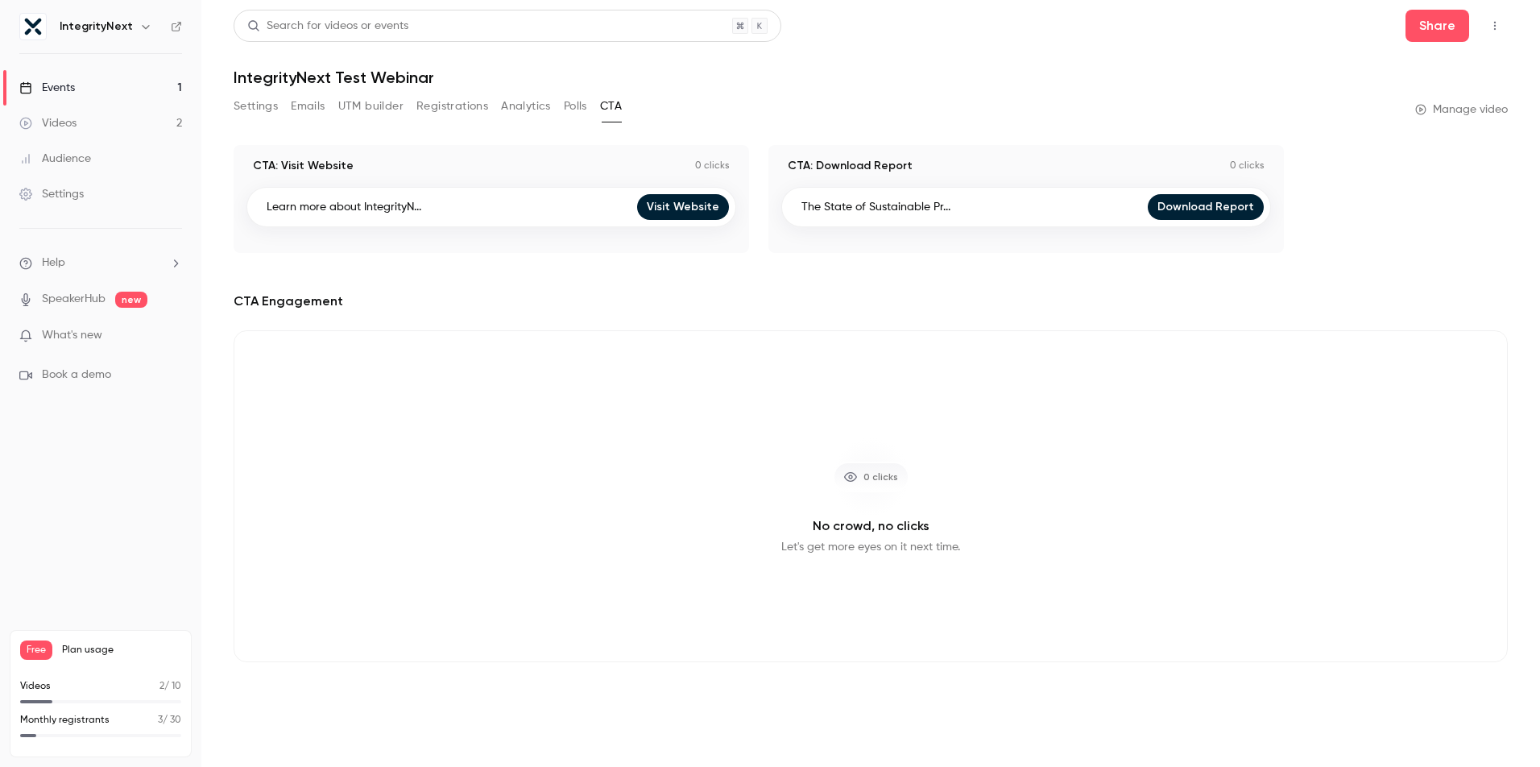
click at [574, 109] on button "Polls" at bounding box center [575, 106] width 23 height 26
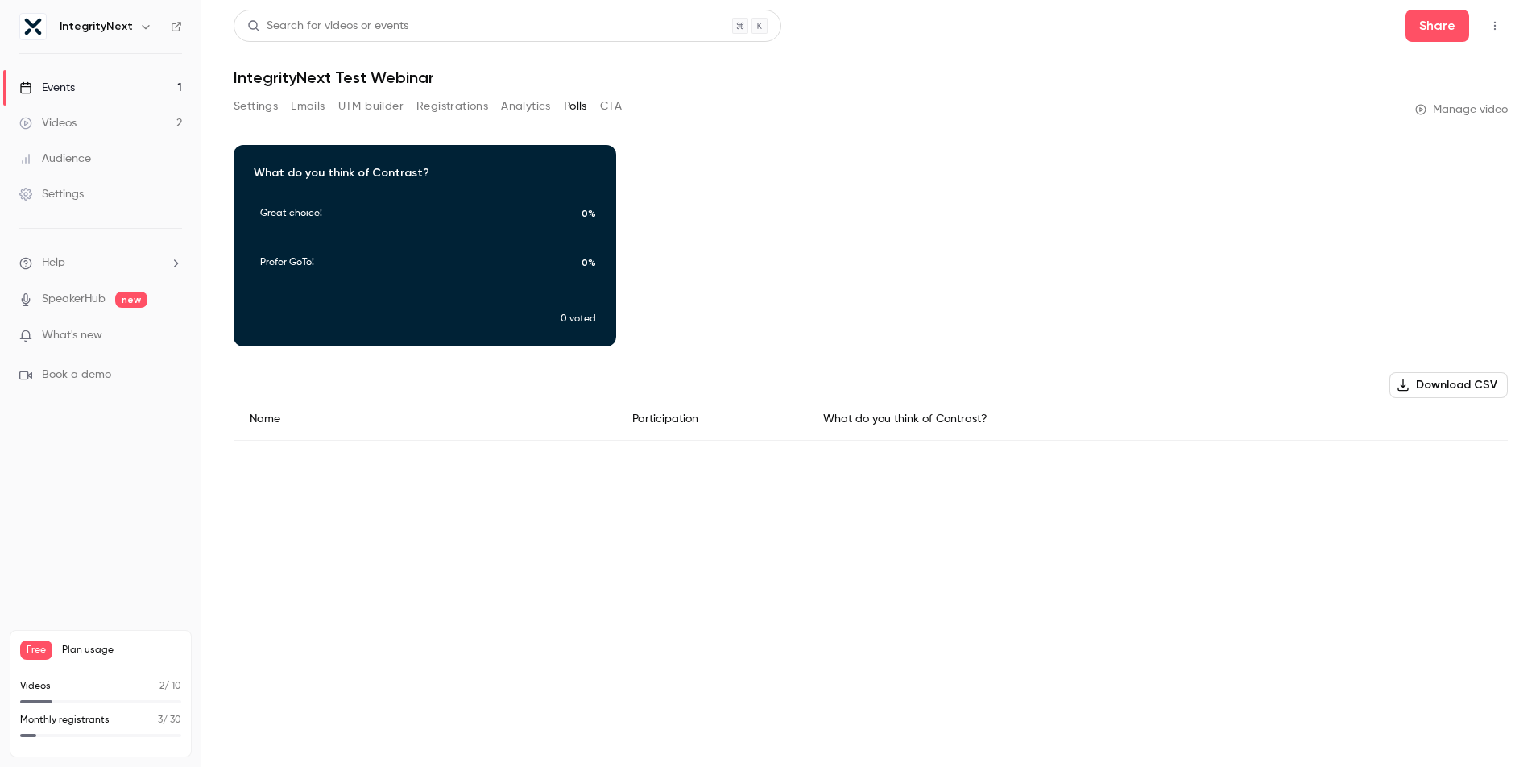
click at [527, 109] on button "Analytics" at bounding box center [526, 106] width 50 height 26
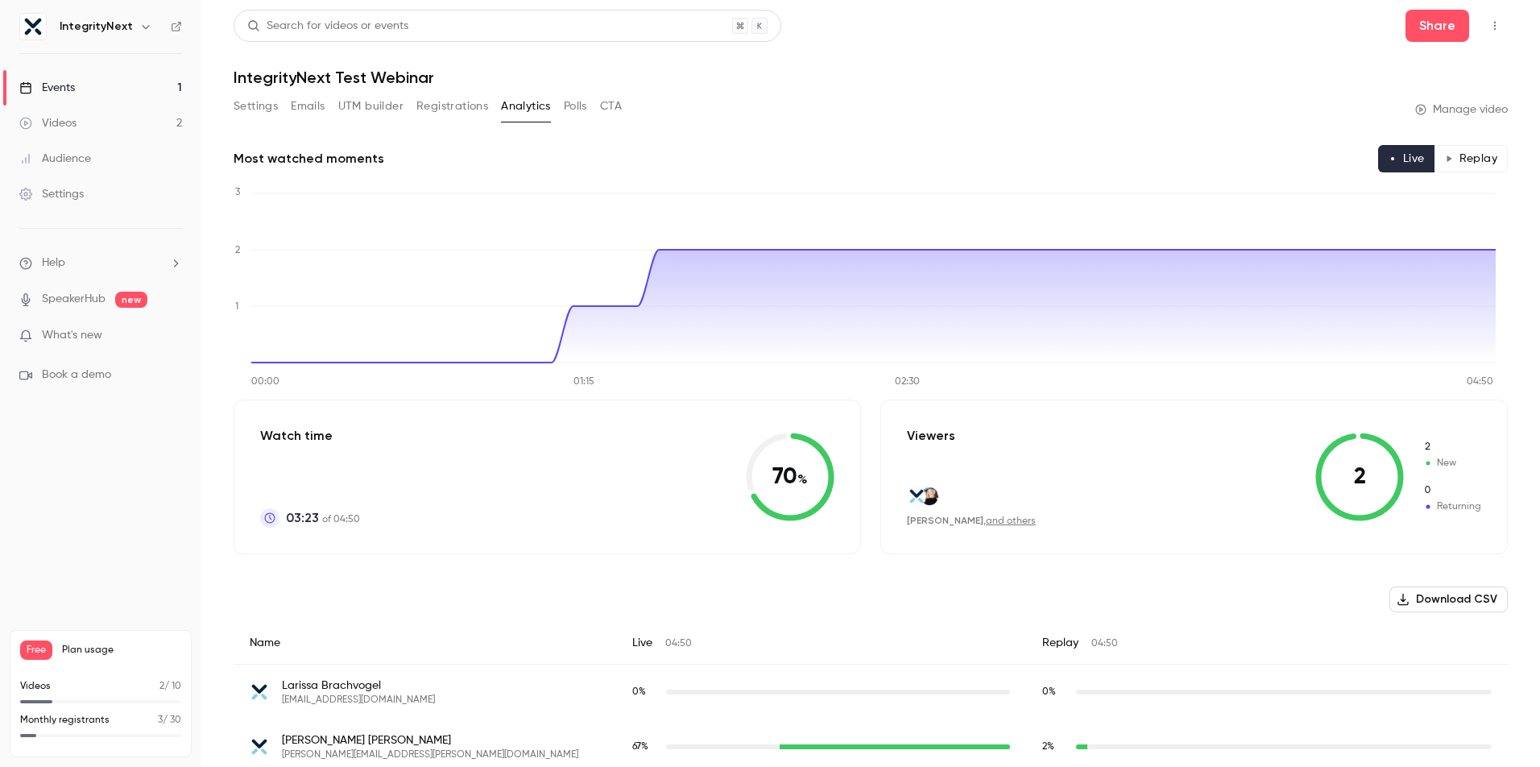
click at [463, 110] on button "Registrations" at bounding box center [452, 106] width 72 height 26
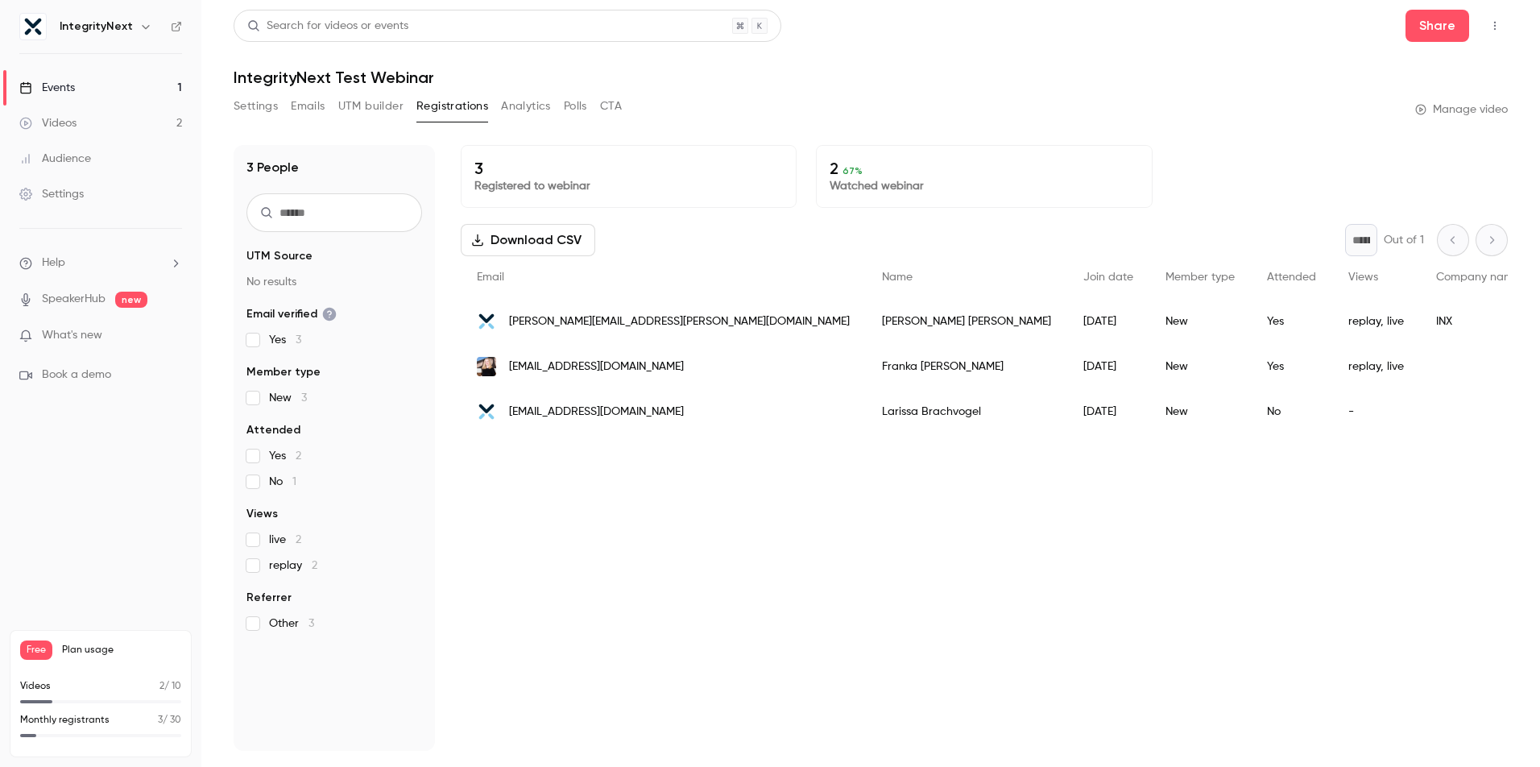
click at [266, 112] on button "Settings" at bounding box center [256, 106] width 44 height 26
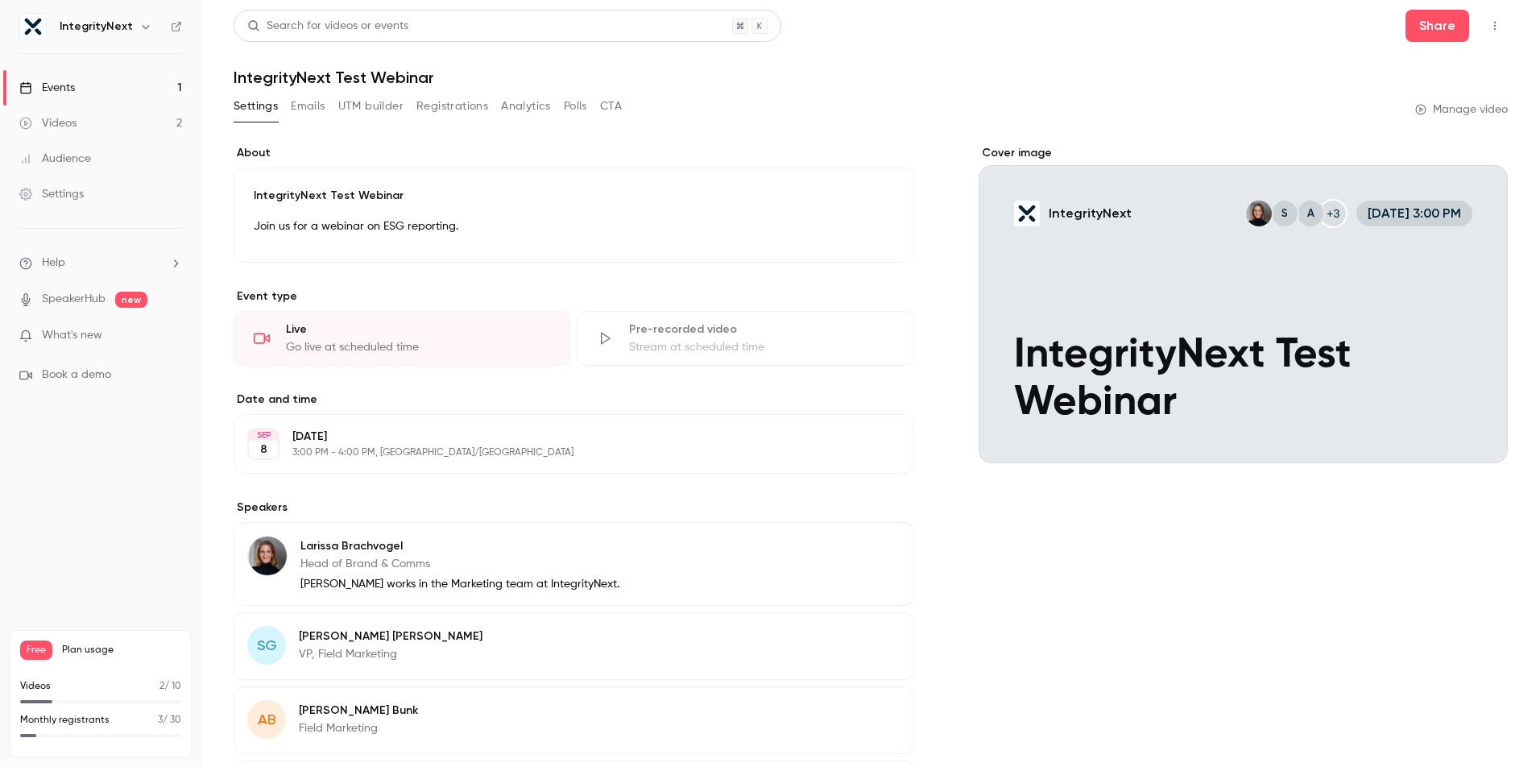
click at [1013, 501] on div "Cover image IntegrityNext +3 A S Sep 8, 3:00 PM IntegrityNext Test Webinar" at bounding box center [1243, 622] width 529 height 955
